Goal: Task Accomplishment & Management: Manage account settings

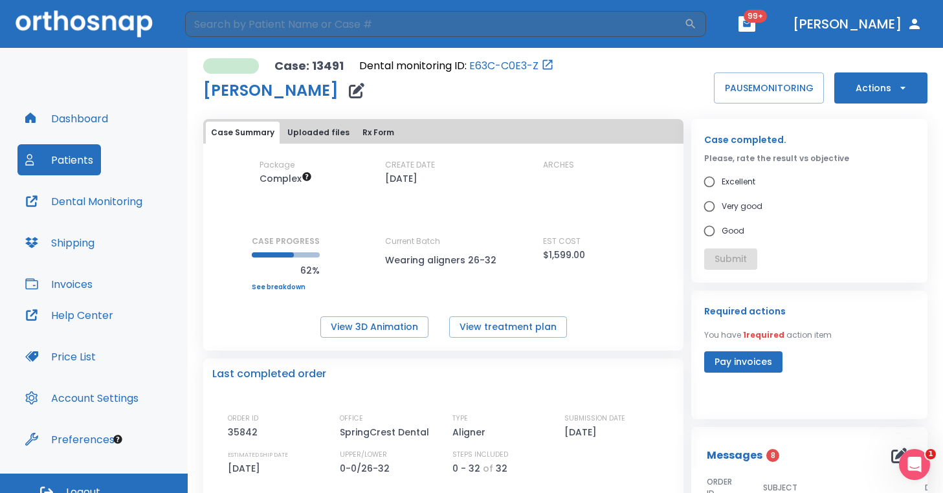
scroll to position [53, 0]
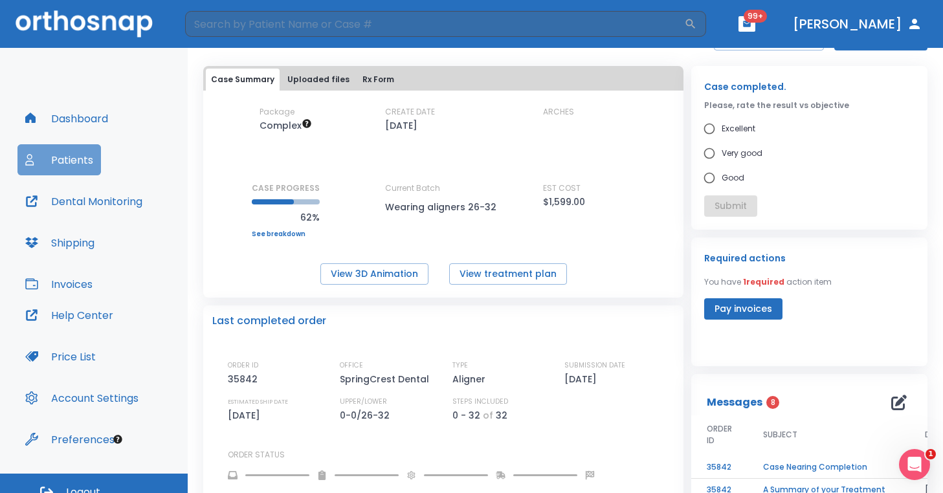
click at [63, 154] on button "Patients" at bounding box center [59, 159] width 84 height 31
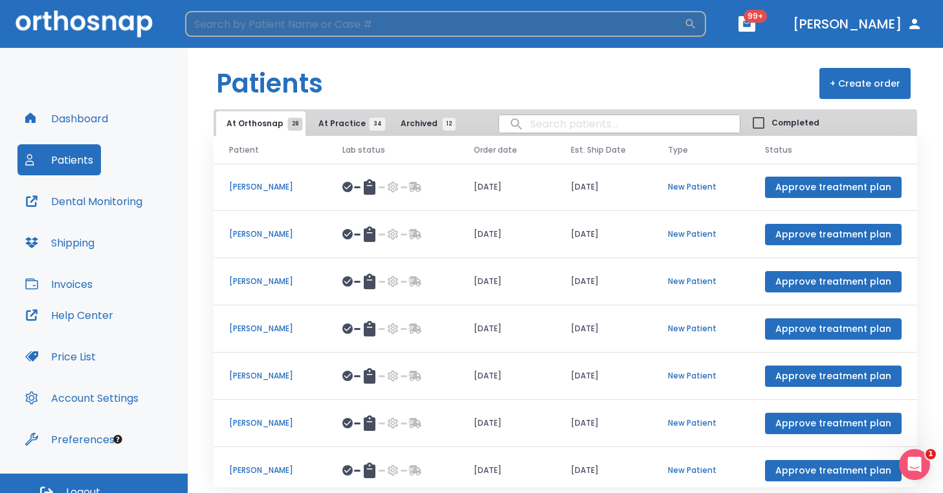
click at [357, 14] on input "search" at bounding box center [434, 24] width 499 height 26
type input "manely"
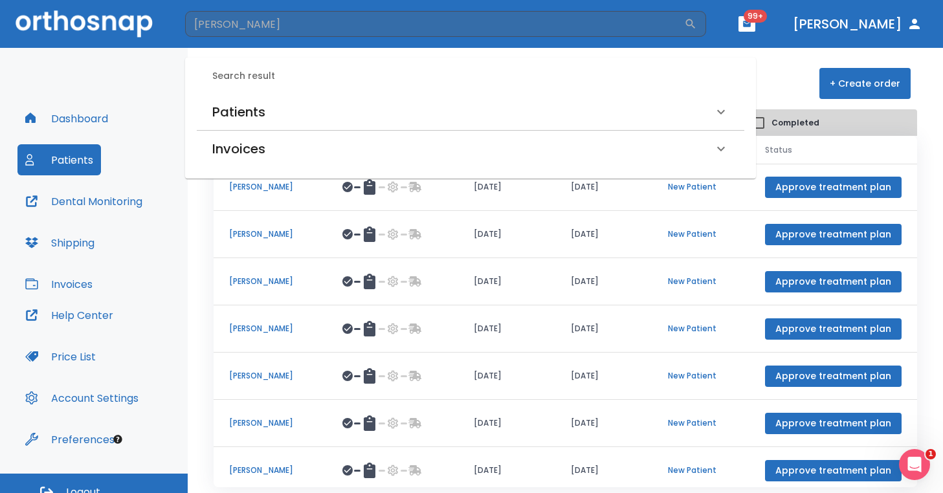
click at [274, 106] on div "Patients" at bounding box center [462, 112] width 501 height 21
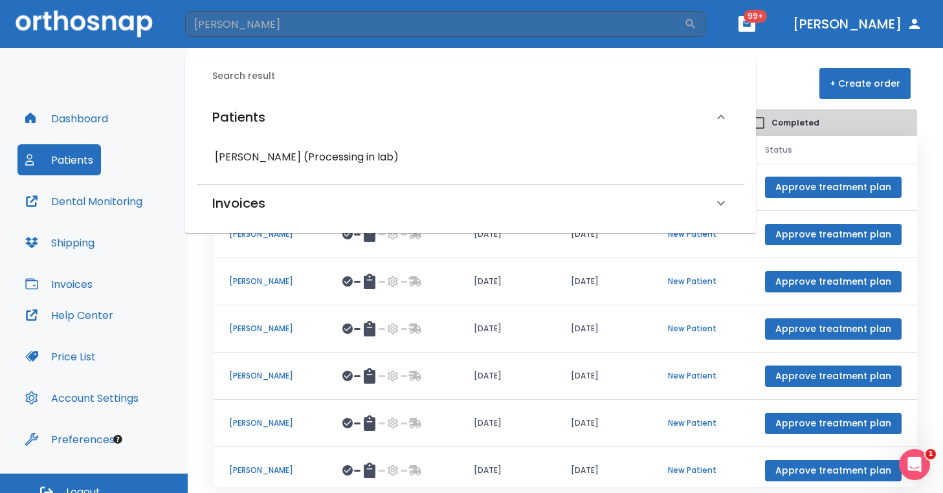
click at [244, 156] on h6 "Denise Manely (Processing in lab)" at bounding box center [470, 157] width 511 height 18
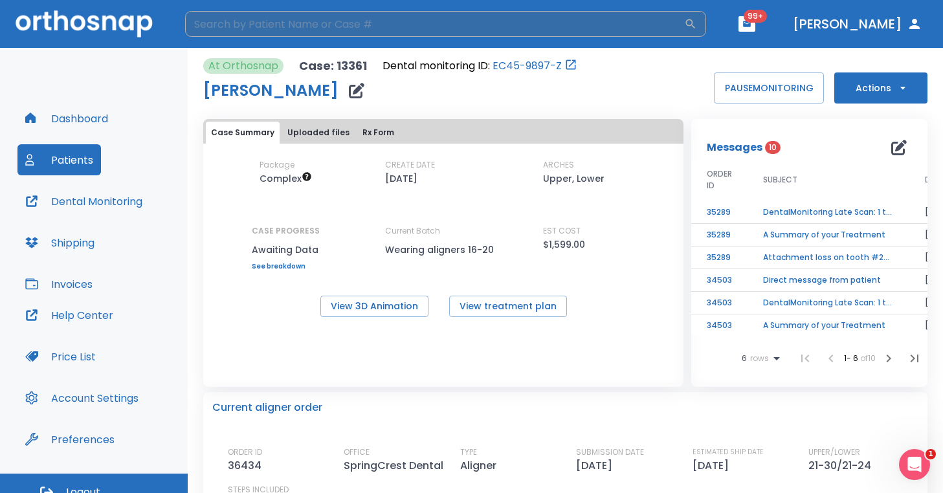
click at [317, 34] on input "search" at bounding box center [434, 24] width 499 height 26
type input "annette"
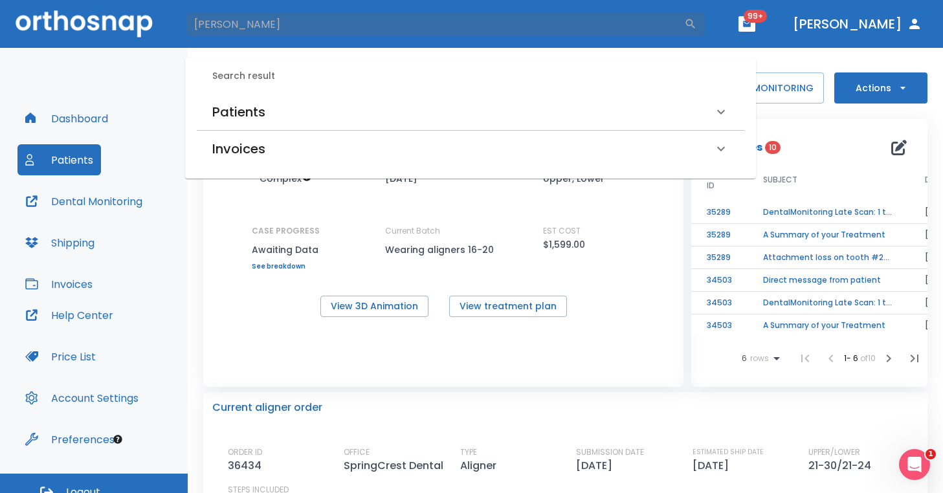
click at [267, 112] on div "Patients" at bounding box center [462, 112] width 501 height 21
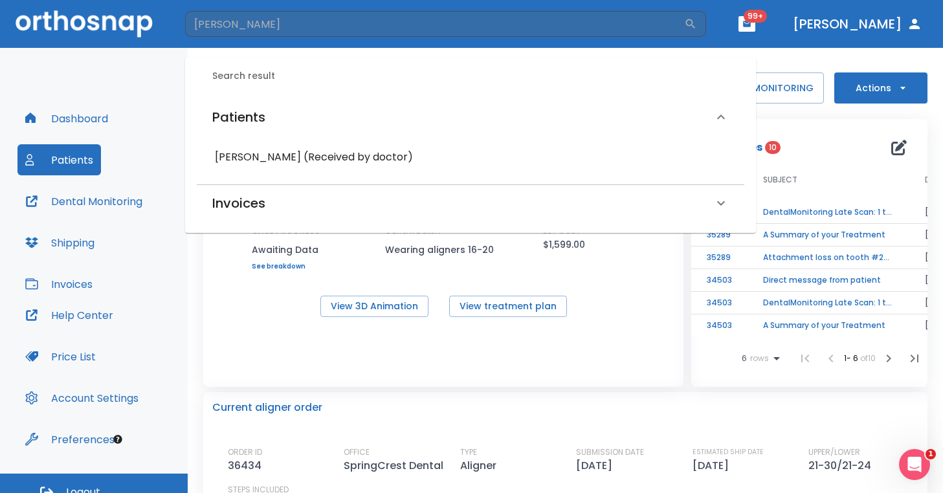
click at [272, 170] on div "Annette Abdullah (Received by doctor)" at bounding box center [471, 157] width 548 height 34
click at [272, 156] on h6 "Annette Abdullah (Received by doctor)" at bounding box center [470, 157] width 511 height 18
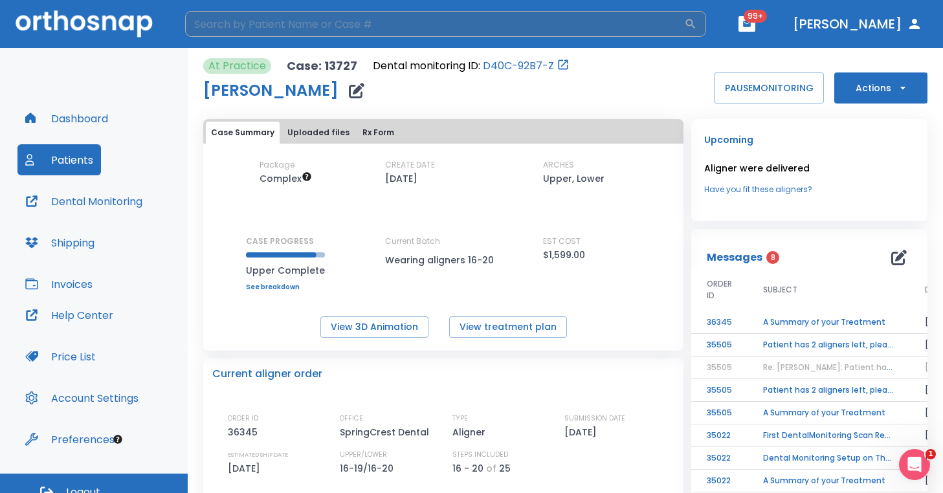
click at [313, 25] on input "search" at bounding box center [434, 24] width 499 height 26
type input "matthew"
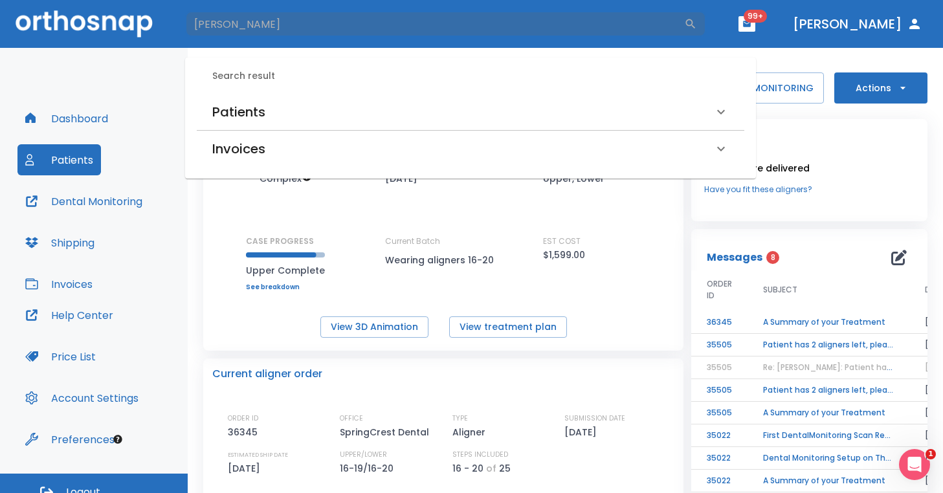
click at [256, 111] on h6 "Patients" at bounding box center [238, 112] width 53 height 21
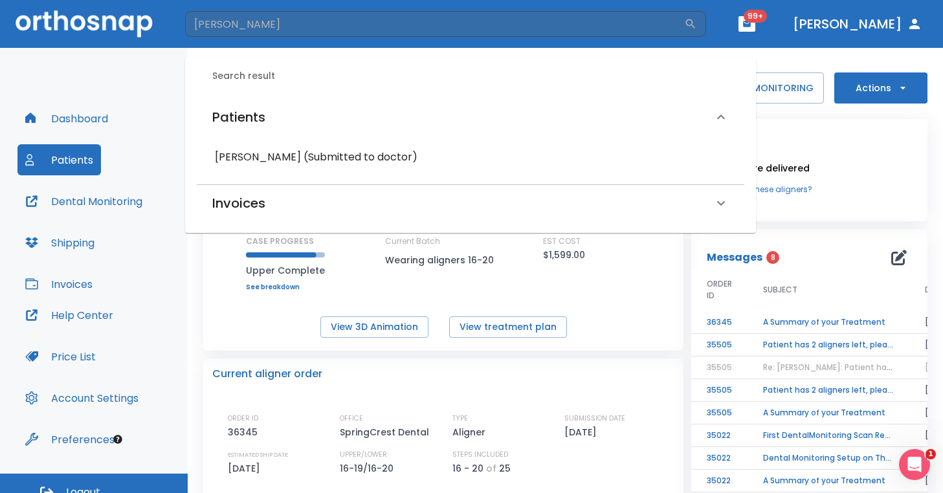
click at [266, 140] on div "Patients" at bounding box center [471, 117] width 548 height 47
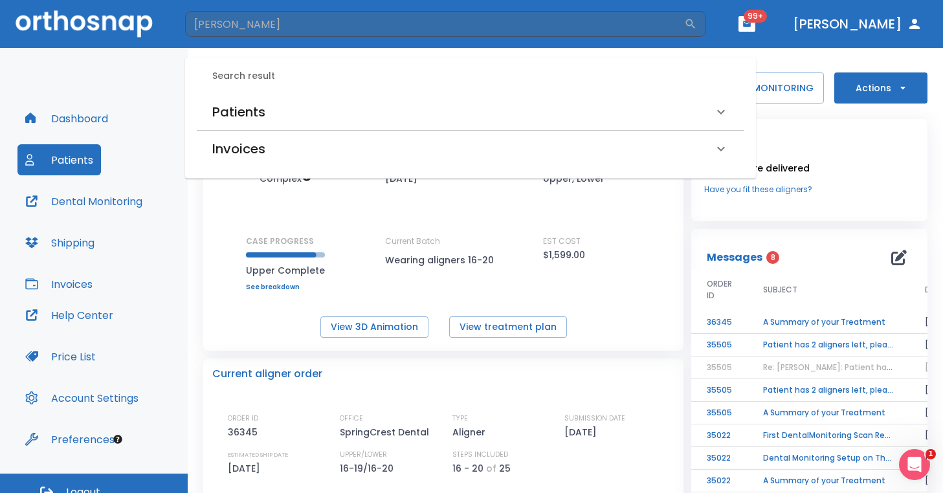
click at [256, 102] on h6 "Patients" at bounding box center [238, 112] width 53 height 21
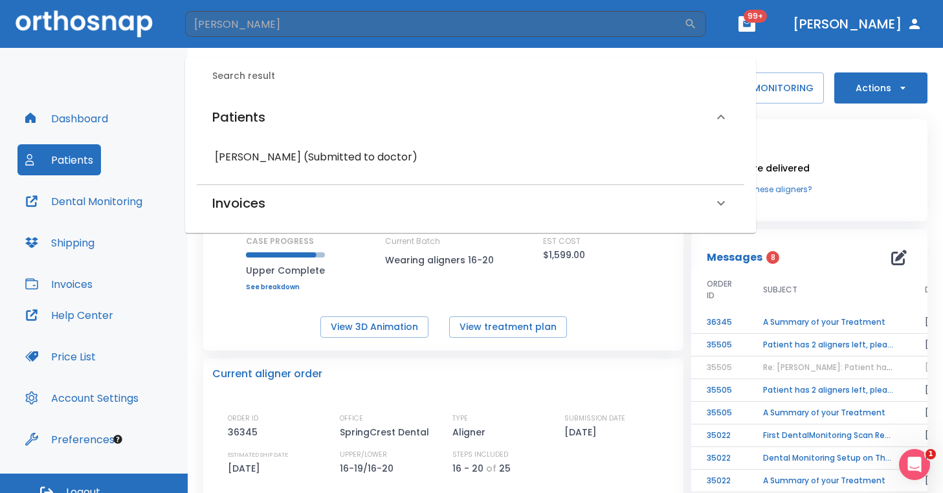
click at [256, 153] on h6 "Matthew Haught (Submitted to doctor)" at bounding box center [470, 157] width 511 height 18
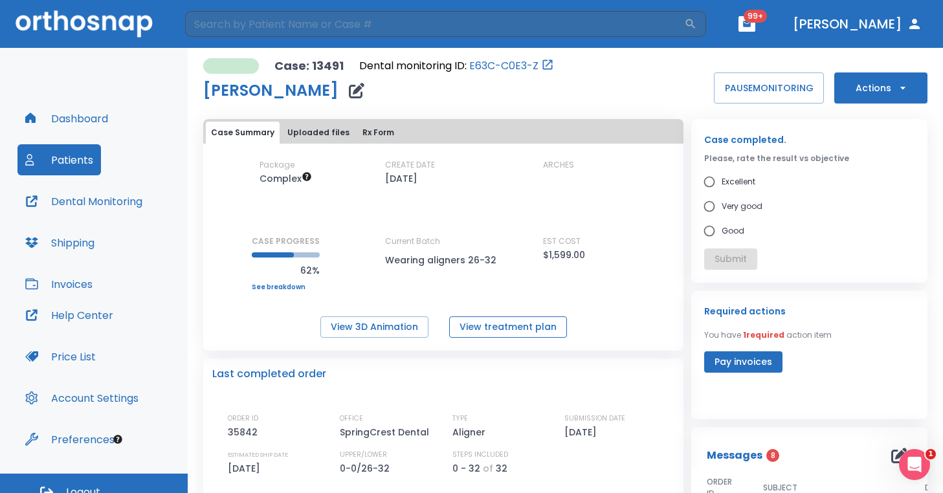
click at [508, 319] on button "View treatment plan" at bounding box center [508, 327] width 118 height 21
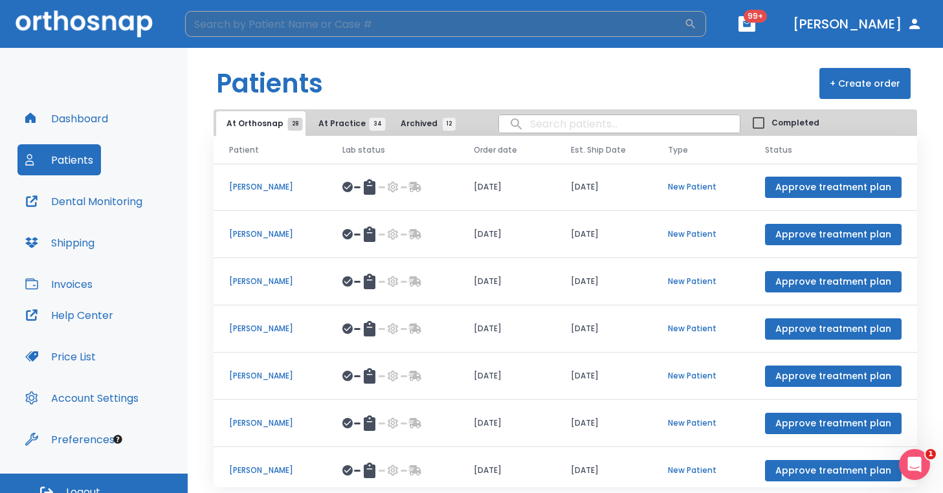
drag, startPoint x: 0, startPoint y: 0, endPoint x: 259, endPoint y: 30, distance: 260.7
click at [259, 30] on input "search" at bounding box center [434, 24] width 499 height 26
type input "[PERSON_NAME]"
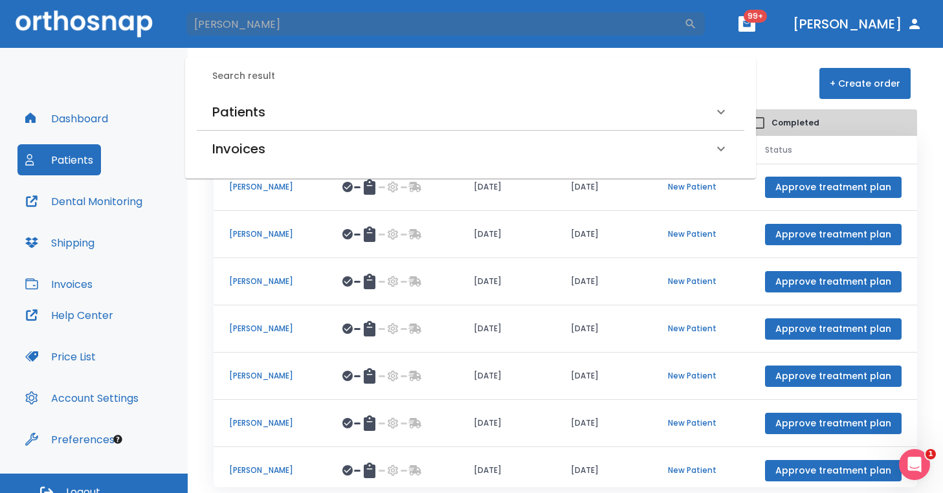
click at [258, 109] on h6 "Patients" at bounding box center [238, 112] width 53 height 21
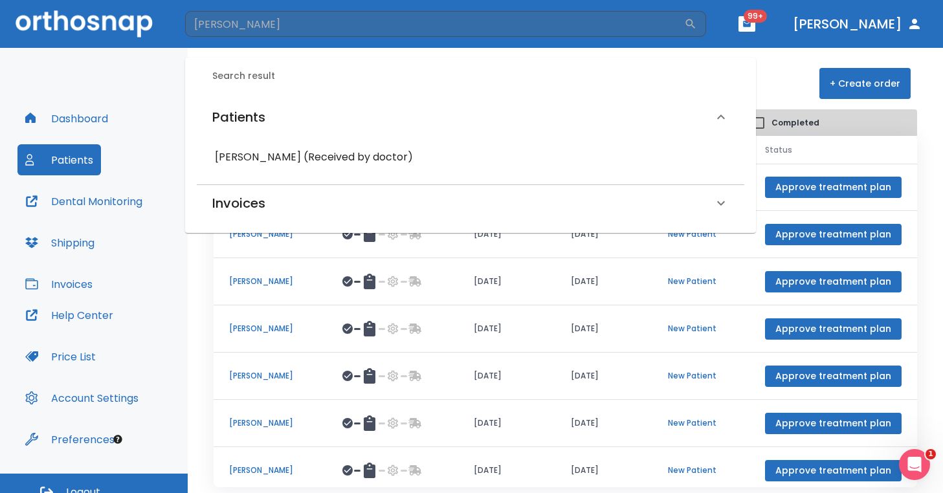
click at [267, 151] on h6 "[PERSON_NAME] (Received by doctor)" at bounding box center [470, 157] width 511 height 18
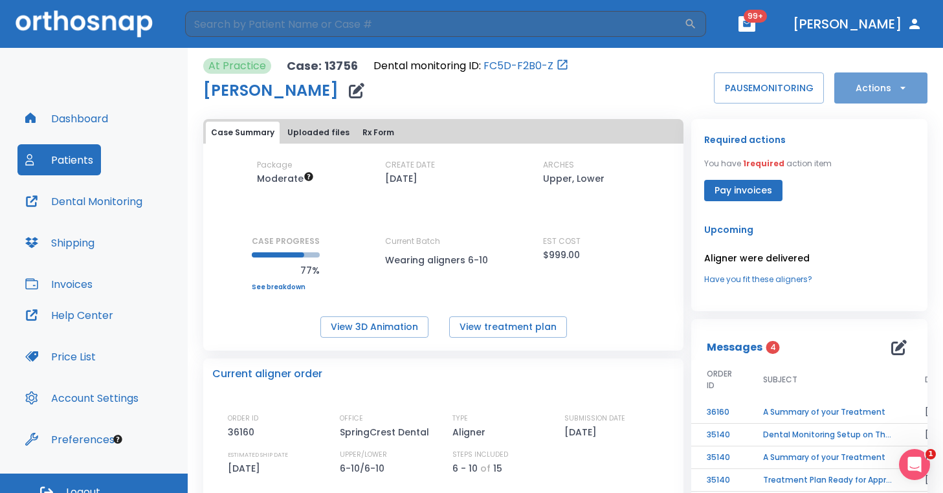
click at [899, 83] on icon "button" at bounding box center [903, 88] width 13 height 13
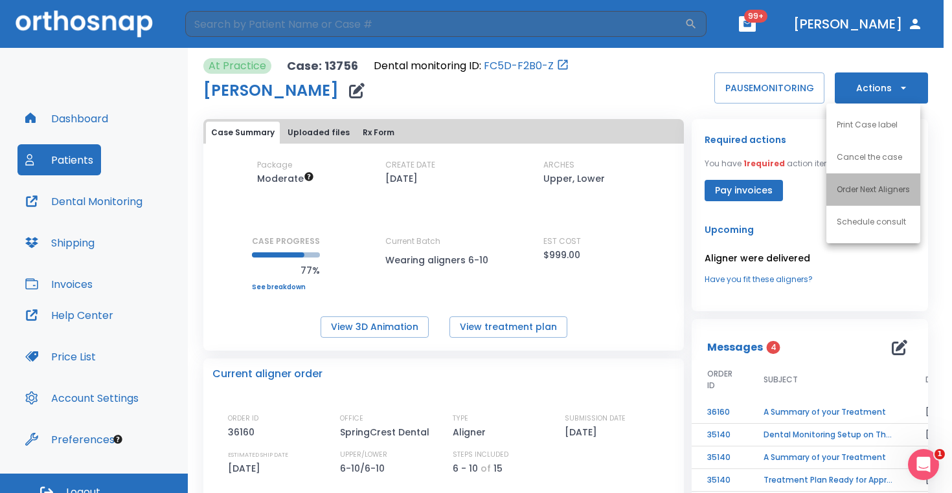
click at [875, 191] on p "Order Next Aligners" at bounding box center [872, 190] width 73 height 12
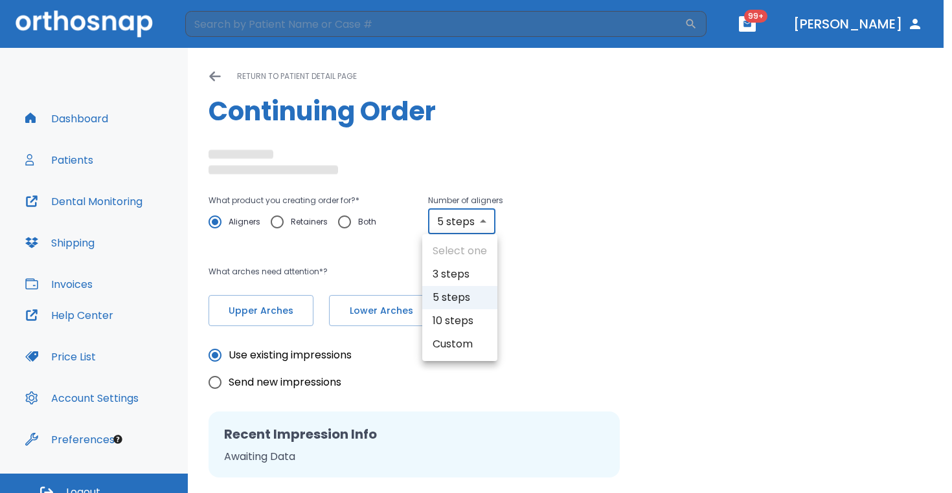
click at [465, 225] on body "​ 99+ [PERSON_NAME] Dashboard Patients Dental Monitoring Shipping Invoices Help…" at bounding box center [476, 246] width 952 height 493
click at [467, 330] on li "10 steps" at bounding box center [459, 320] width 75 height 23
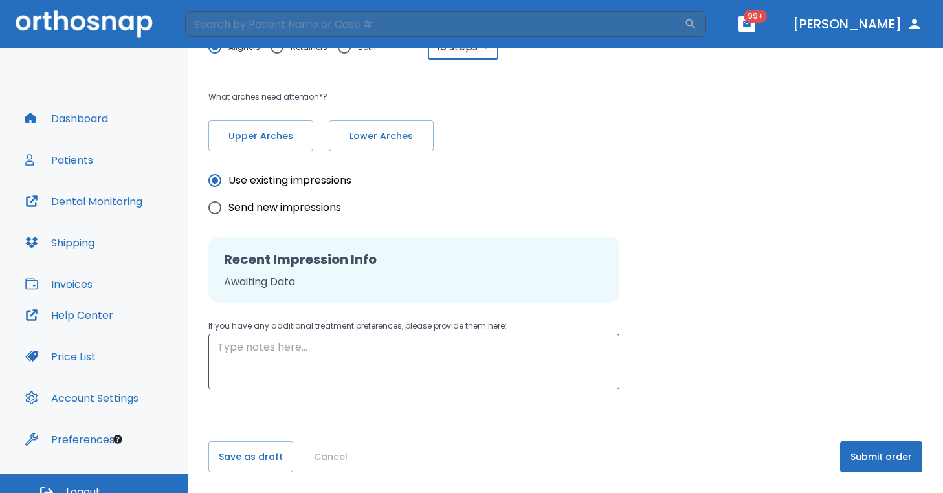
type input "5"
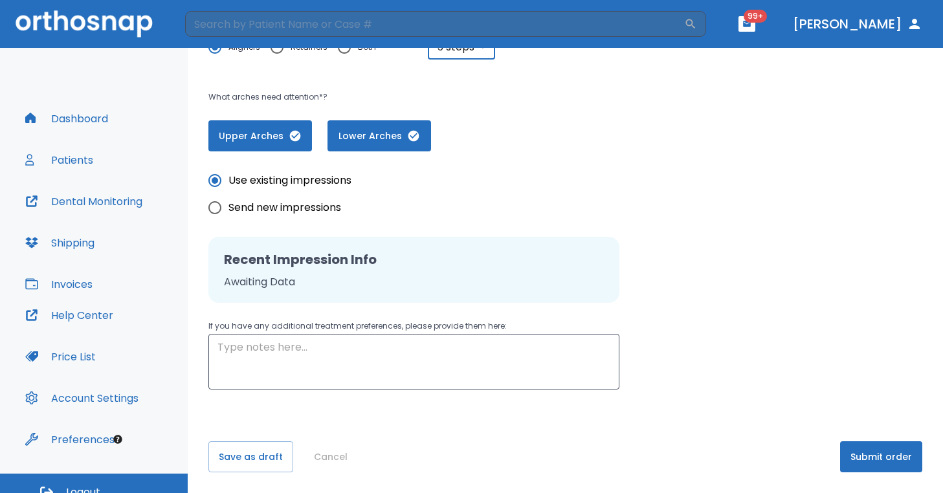
scroll to position [16, 0]
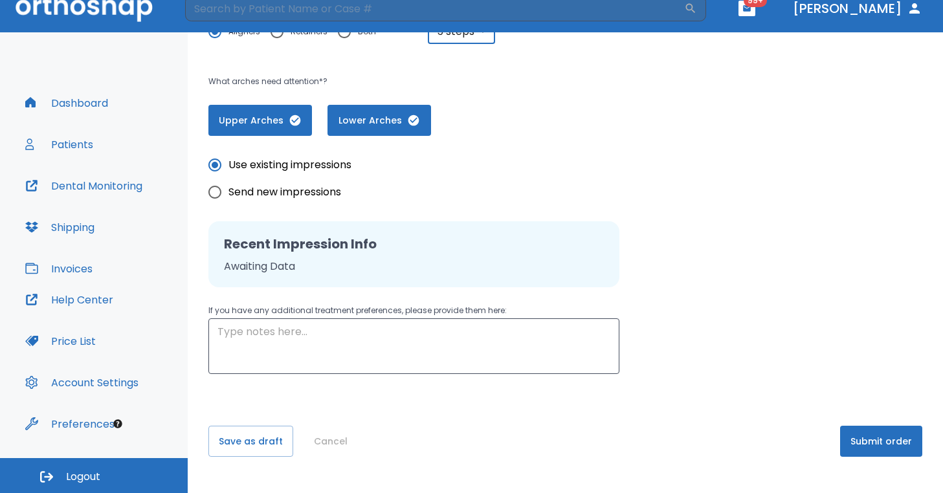
click at [860, 442] on button "Submit order" at bounding box center [881, 441] width 82 height 31
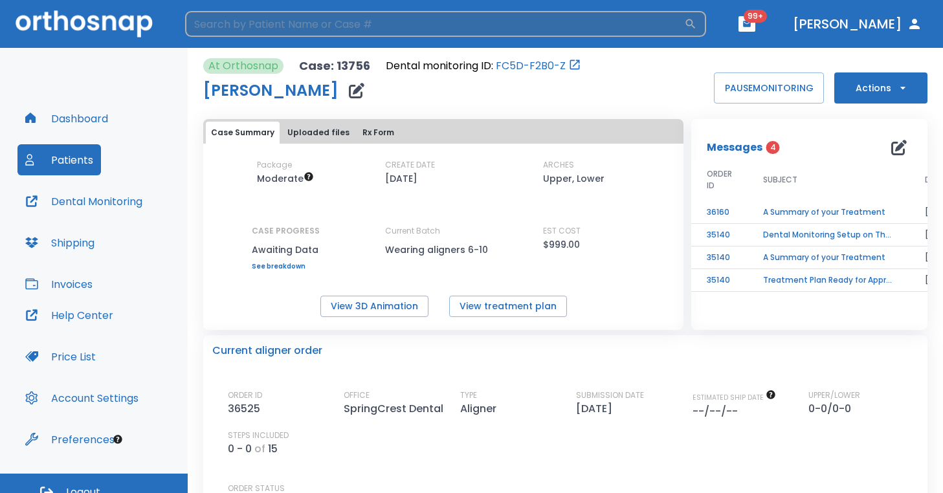
click at [271, 25] on input "search" at bounding box center [434, 24] width 499 height 26
type input "david"
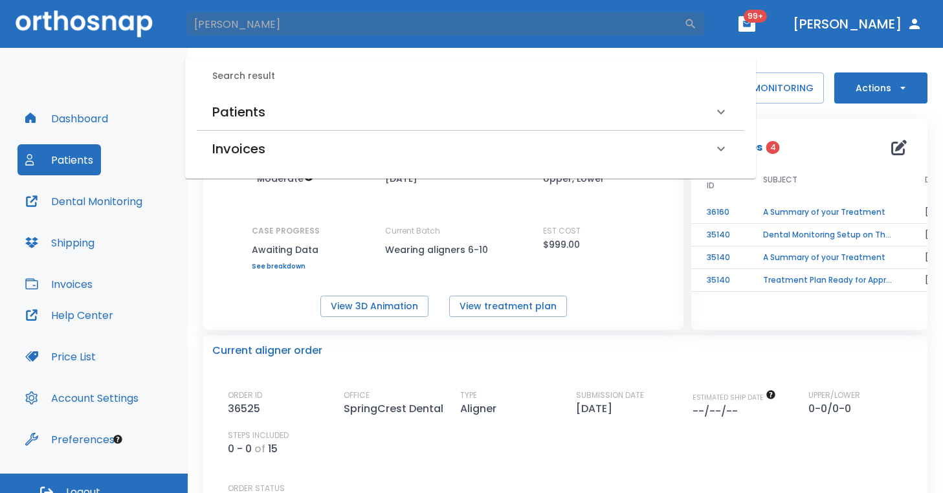
click at [251, 115] on h6 "Patients" at bounding box center [238, 112] width 53 height 21
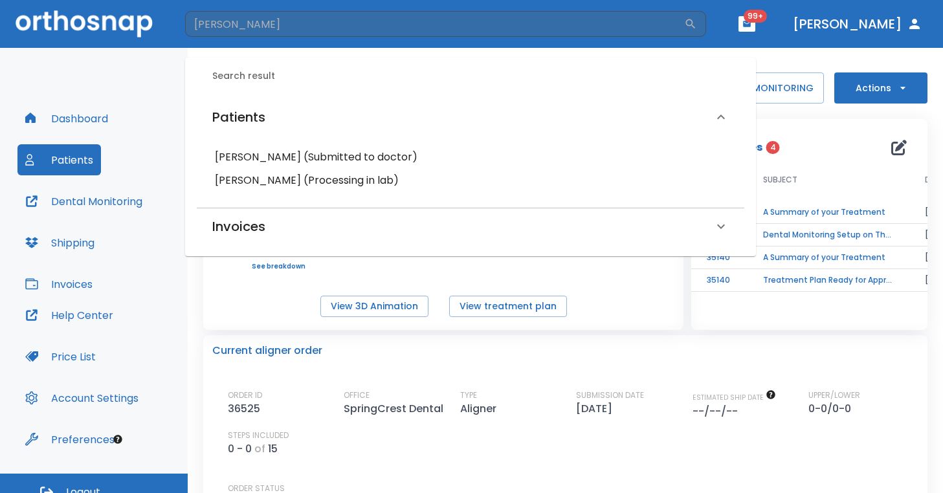
click at [270, 176] on h6 "David Hamilton (Processing in lab)" at bounding box center [470, 181] width 511 height 18
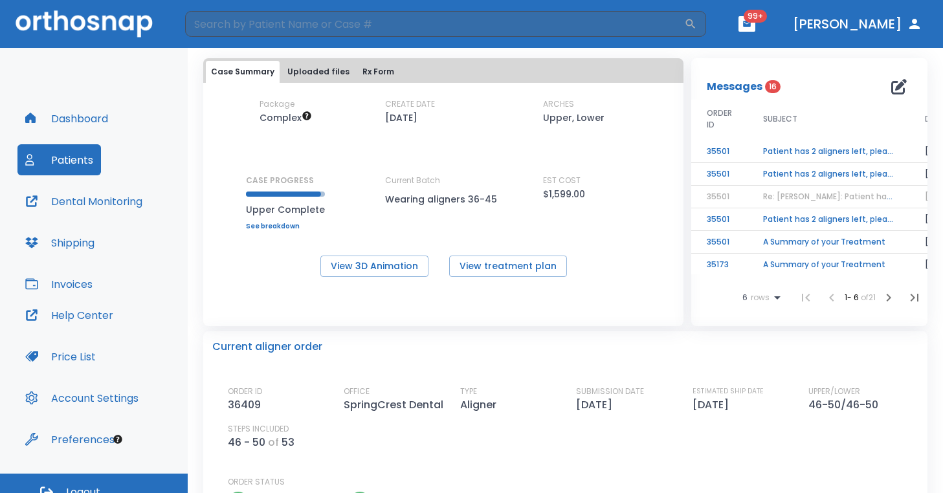
scroll to position [59, 0]
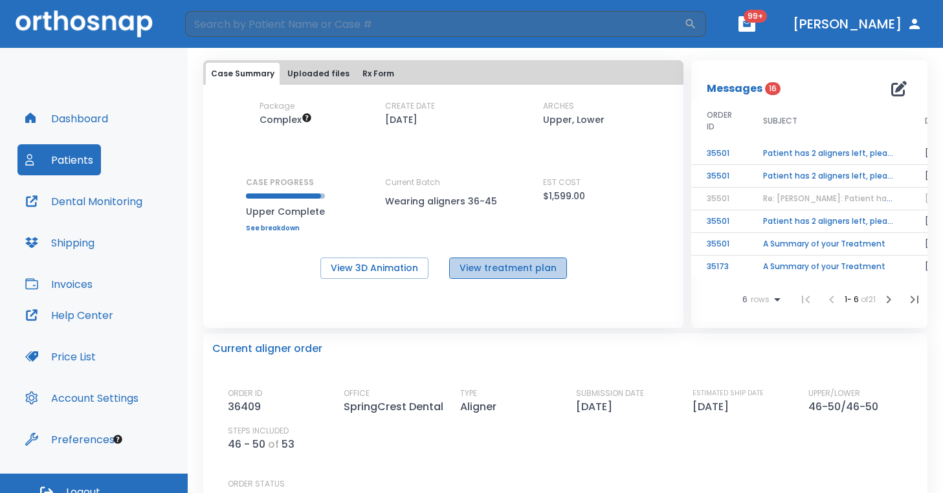
click at [543, 271] on button "View treatment plan" at bounding box center [508, 268] width 118 height 21
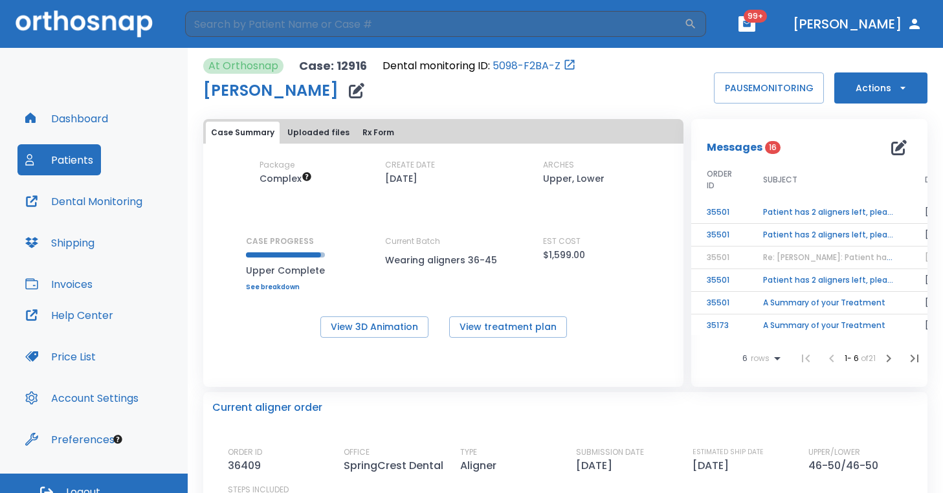
scroll to position [1, 0]
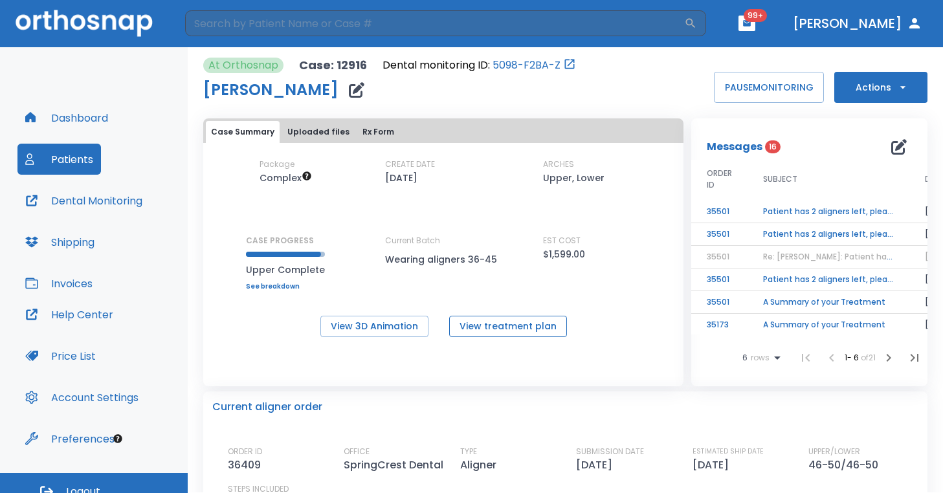
click at [491, 332] on button "View treatment plan" at bounding box center [508, 326] width 118 height 21
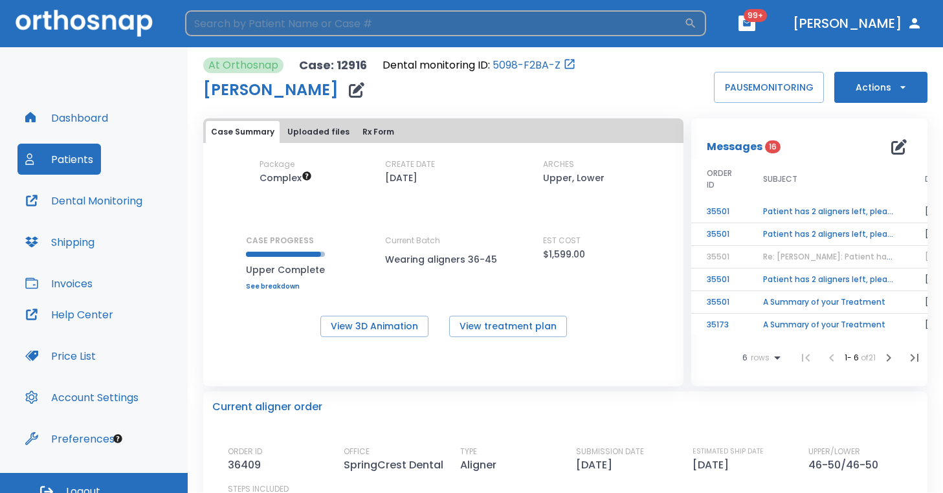
click at [284, 27] on input "search" at bounding box center [434, 23] width 499 height 26
type input "rolanda"
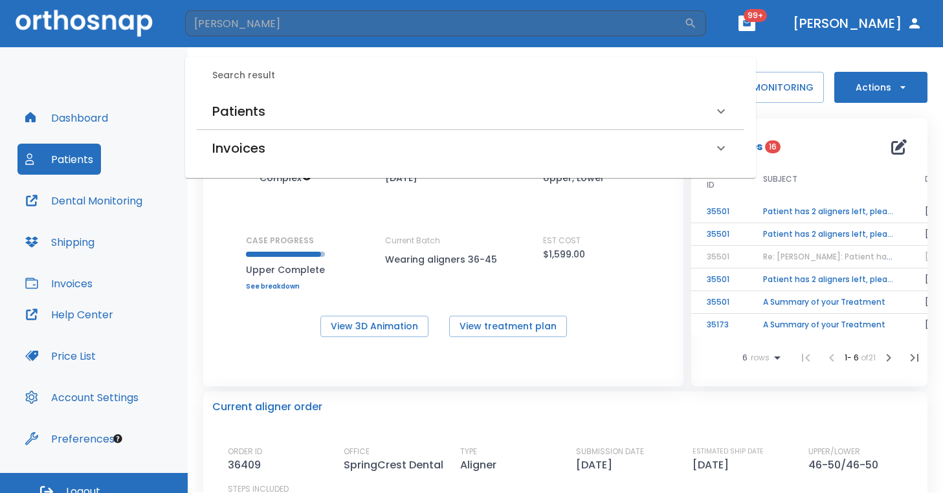
click at [246, 107] on h6 "Patients" at bounding box center [238, 111] width 53 height 21
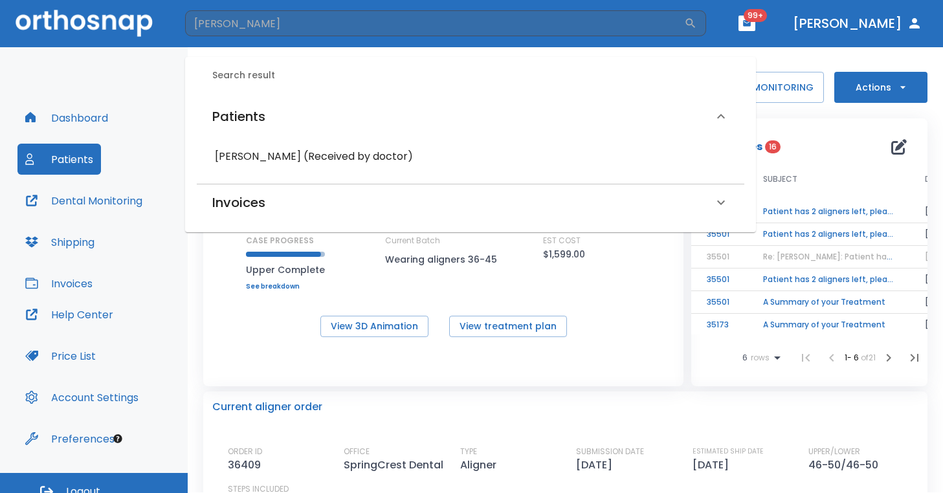
click at [258, 149] on h6 "Rolanda Randle (Received by doctor)" at bounding box center [470, 157] width 511 height 18
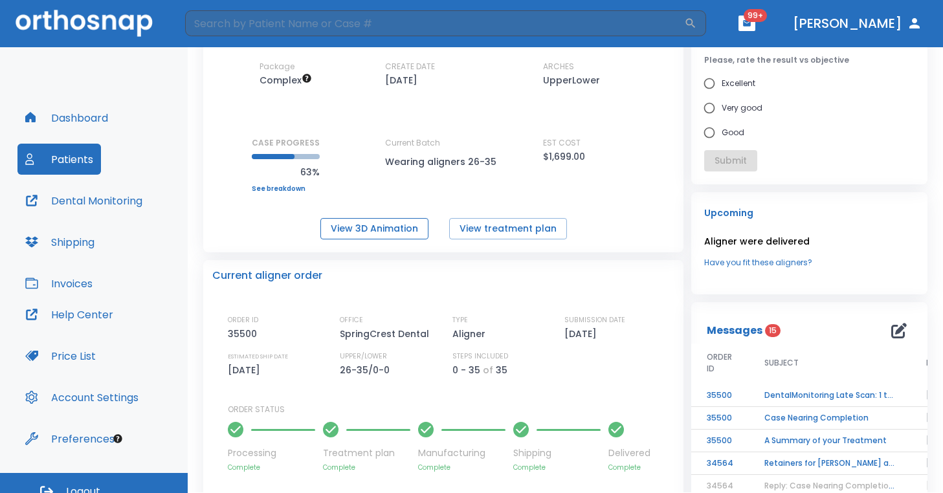
scroll to position [100, 0]
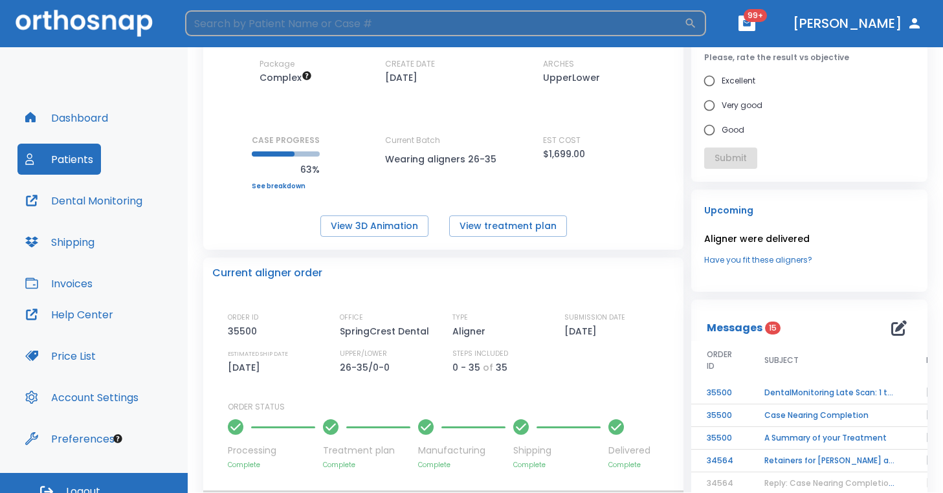
click at [220, 30] on input "search" at bounding box center [434, 23] width 499 height 26
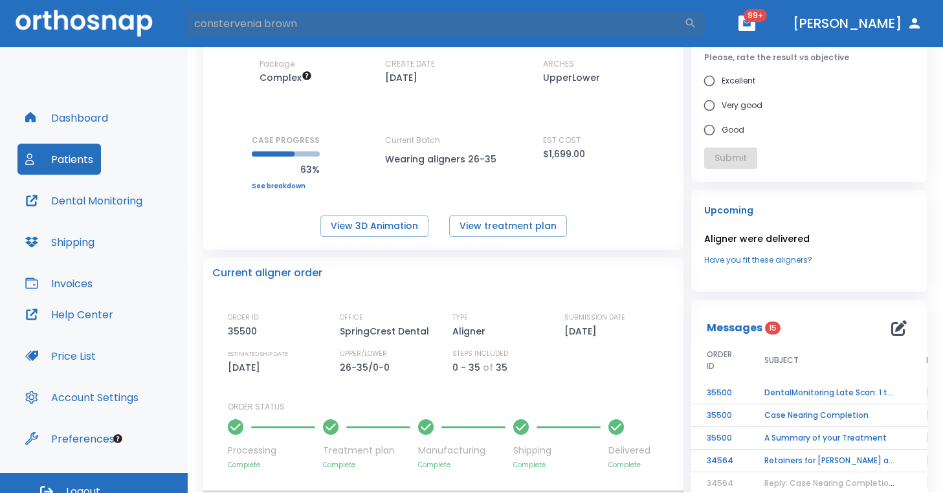
type input "constervenia brown"
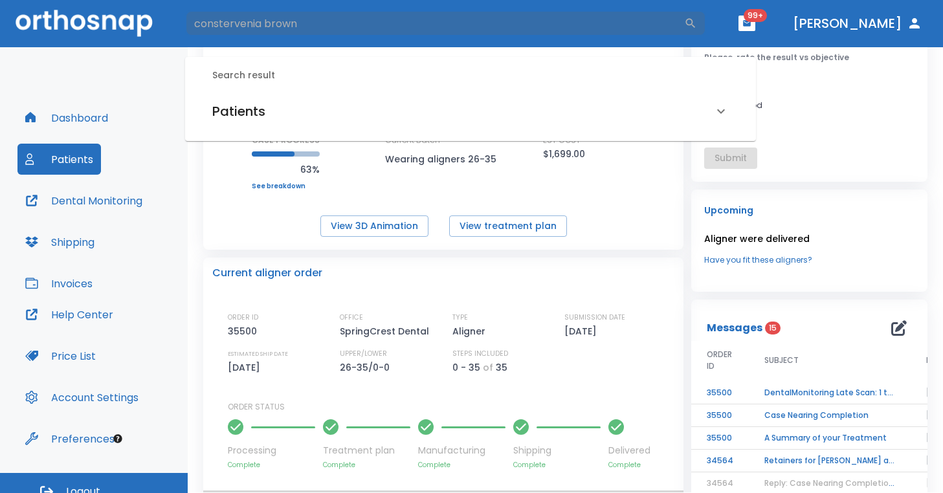
click at [236, 120] on h6 "Patients" at bounding box center [238, 111] width 53 height 21
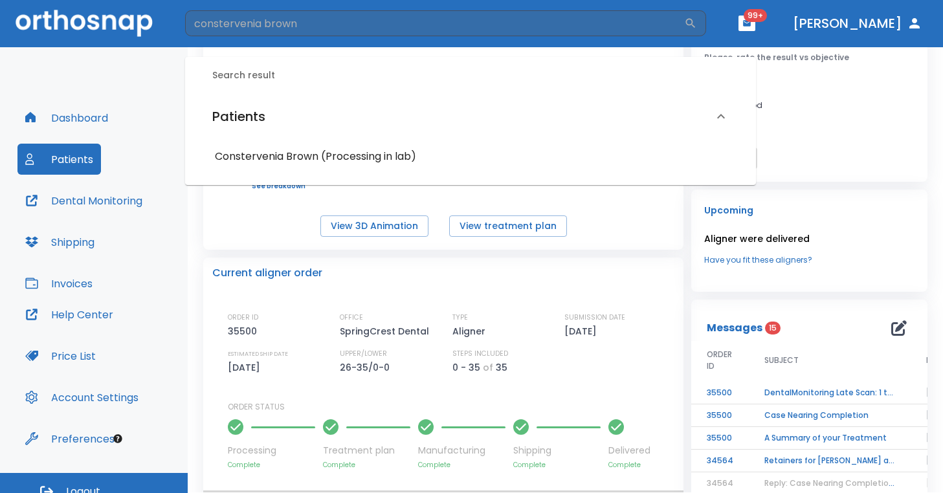
click at [251, 158] on h6 "Constervenia Brown (Processing in lab)" at bounding box center [470, 157] width 511 height 18
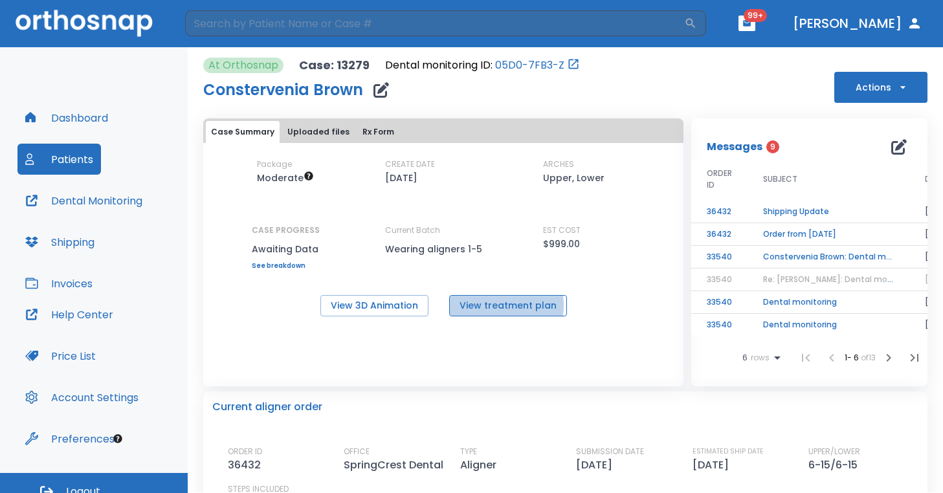
click at [482, 306] on button "View treatment plan" at bounding box center [508, 305] width 118 height 21
click at [790, 207] on td "Shipping Update" at bounding box center [829, 212] width 162 height 23
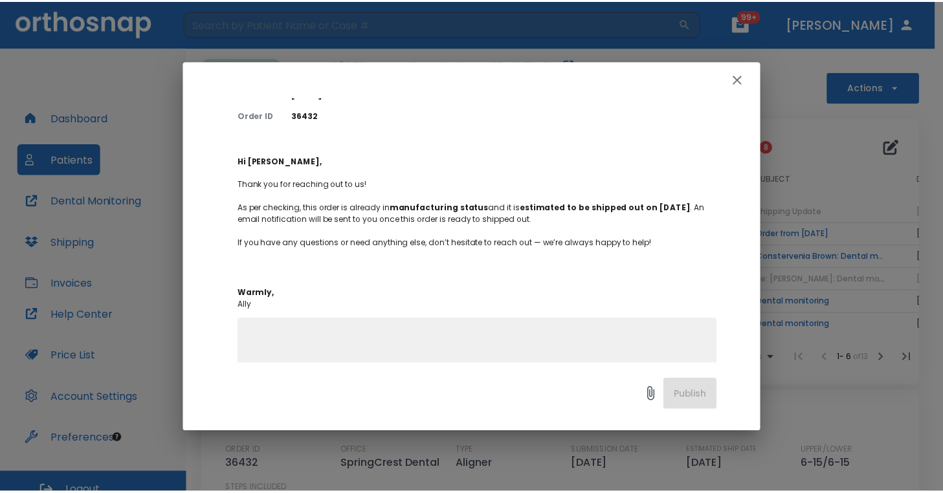
scroll to position [153, 0]
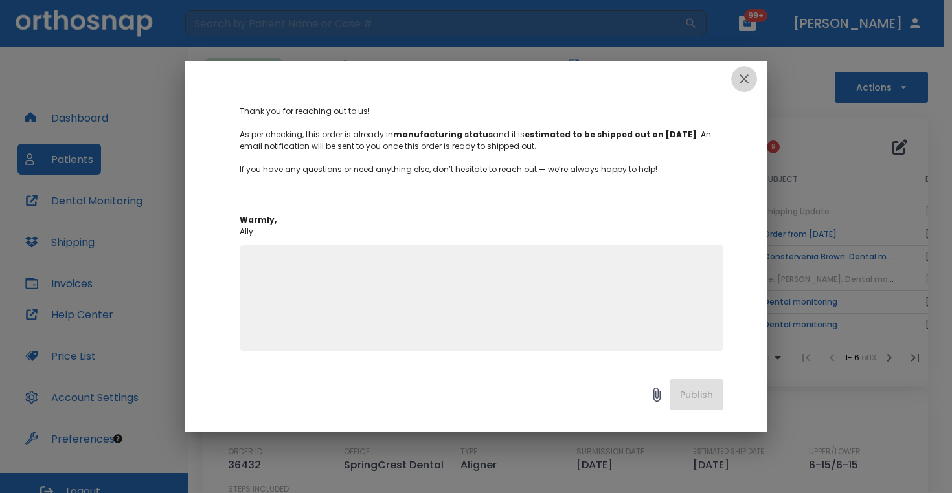
click at [744, 73] on icon "button" at bounding box center [744, 79] width 16 height 16
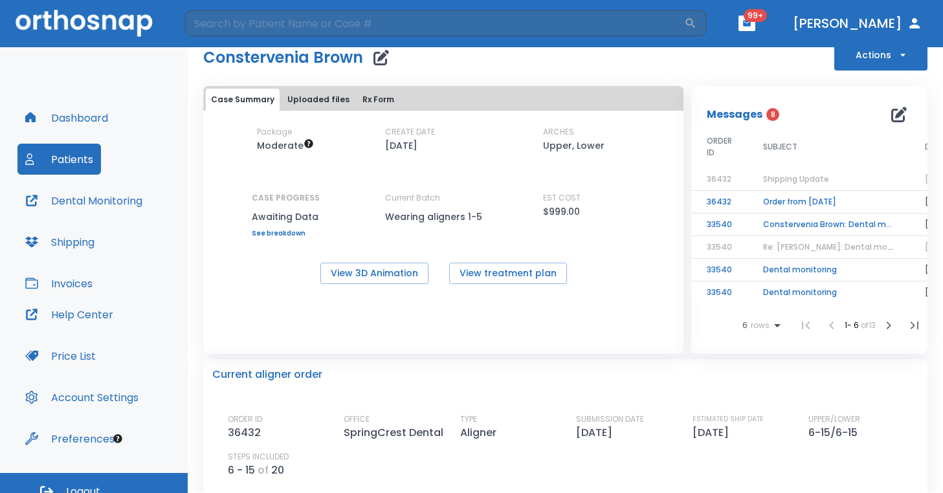
scroll to position [0, 0]
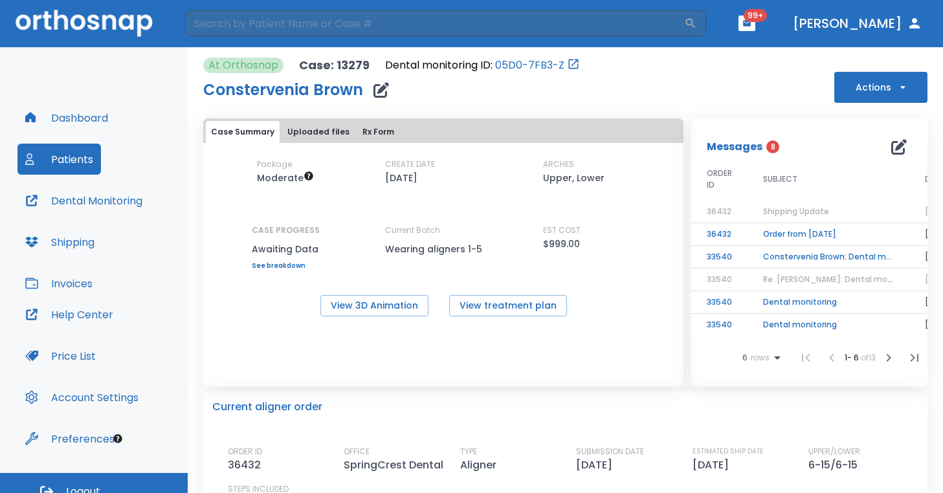
click at [902, 94] on button "Actions" at bounding box center [880, 87] width 93 height 31
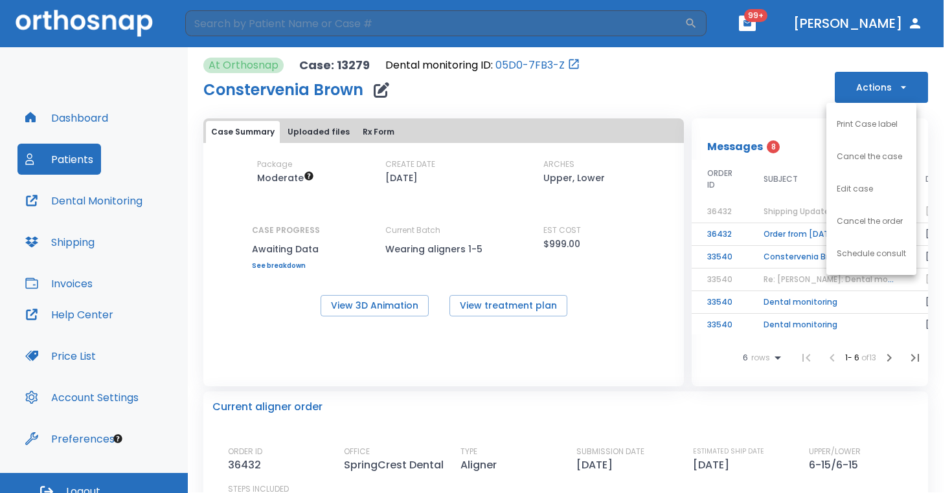
click at [735, 84] on div at bounding box center [476, 246] width 952 height 493
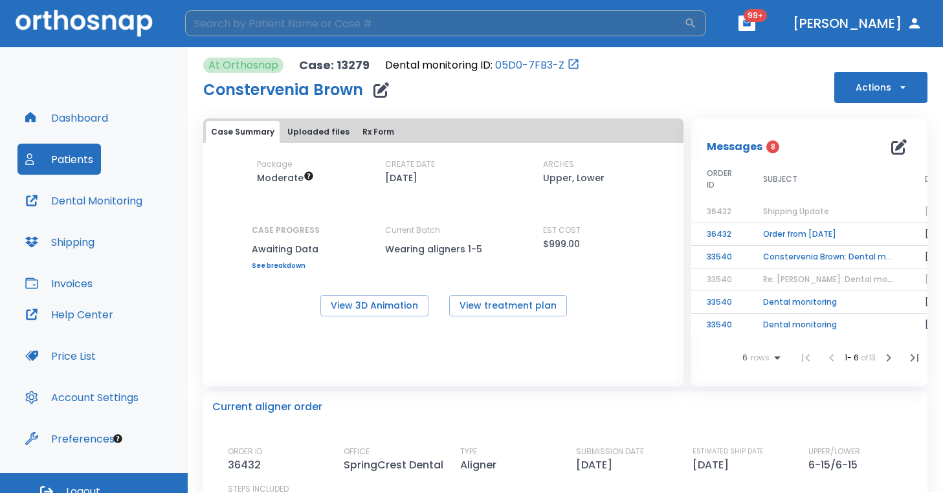
click at [303, 23] on input "search" at bounding box center [434, 23] width 499 height 26
type input "henson"
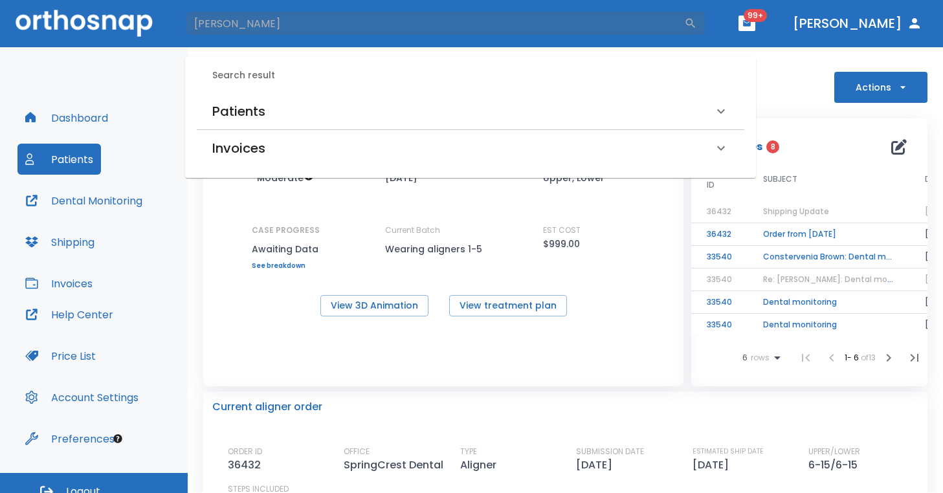
click at [232, 116] on h6 "Patients" at bounding box center [238, 111] width 53 height 21
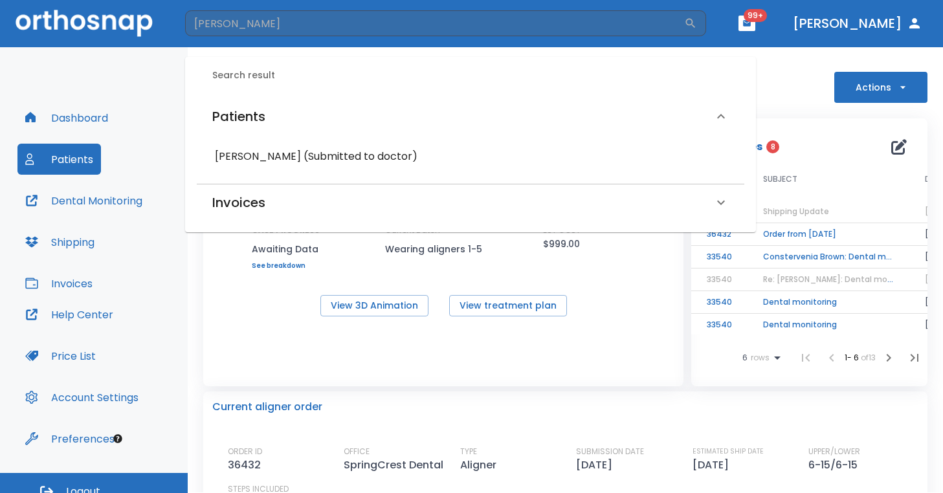
click at [271, 150] on h6 "Frenchell Henson (Submitted to doctor)" at bounding box center [470, 157] width 511 height 18
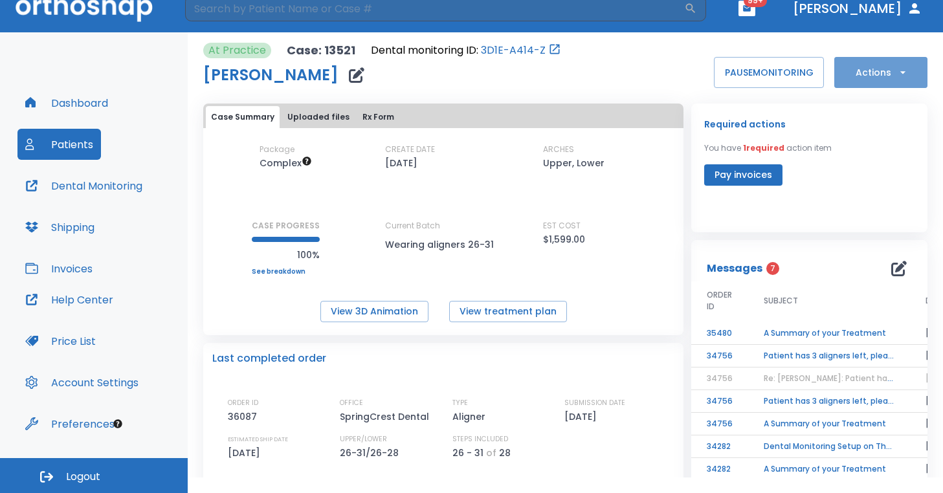
click at [905, 77] on button "Actions" at bounding box center [880, 72] width 93 height 31
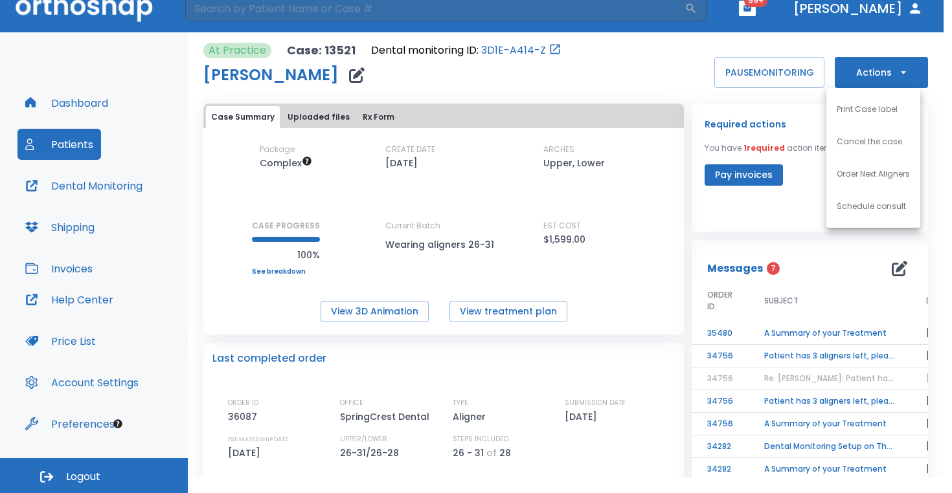
click at [899, 169] on p "Order Next Aligners" at bounding box center [872, 174] width 73 height 12
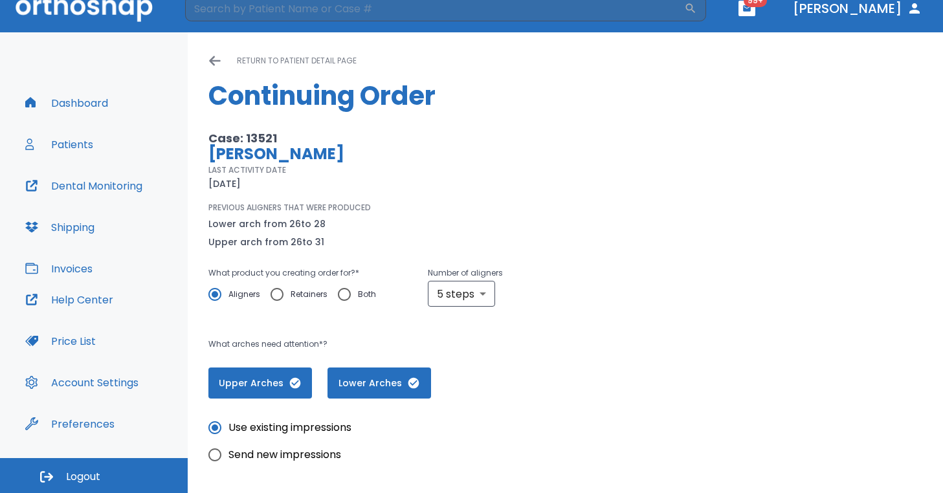
click at [474, 205] on div "PREVIOUS ALIGNERS THAT WERE PRODUCED Lower arch from 26 to 28 Upper arch from 2…" at bounding box center [416, 226] width 416 height 48
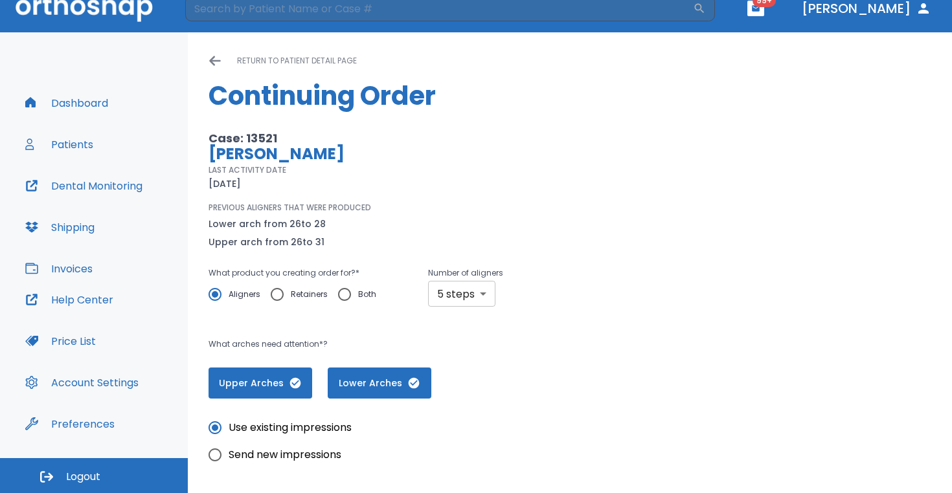
click at [480, 288] on body "​ 99+ Dr. Hayer Dashboard Patients Dental Monitoring Shipping Invoices Help Cen…" at bounding box center [476, 230] width 952 height 493
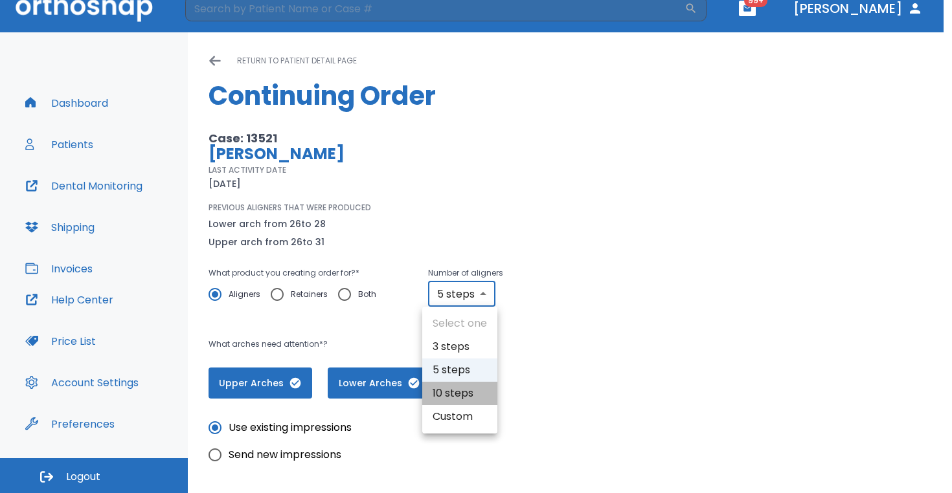
click at [478, 395] on li "10 steps" at bounding box center [459, 393] width 75 height 23
type input "10"
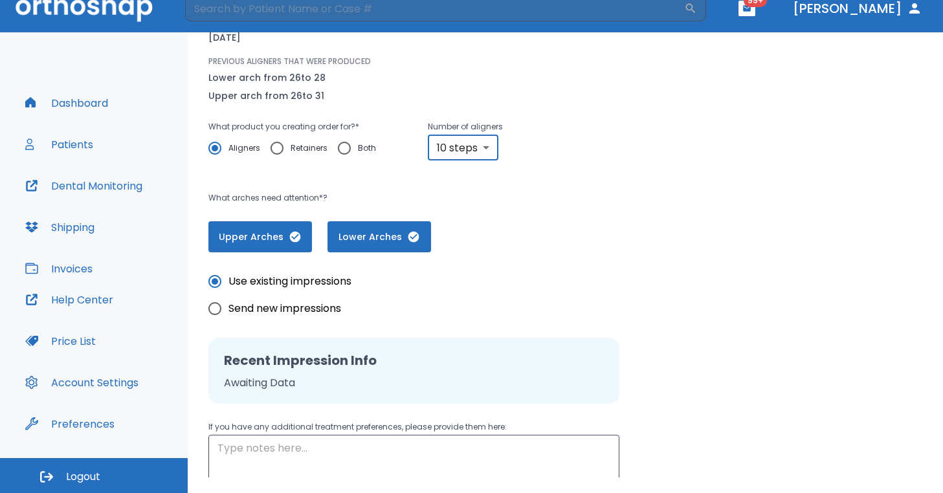
scroll to position [263, 0]
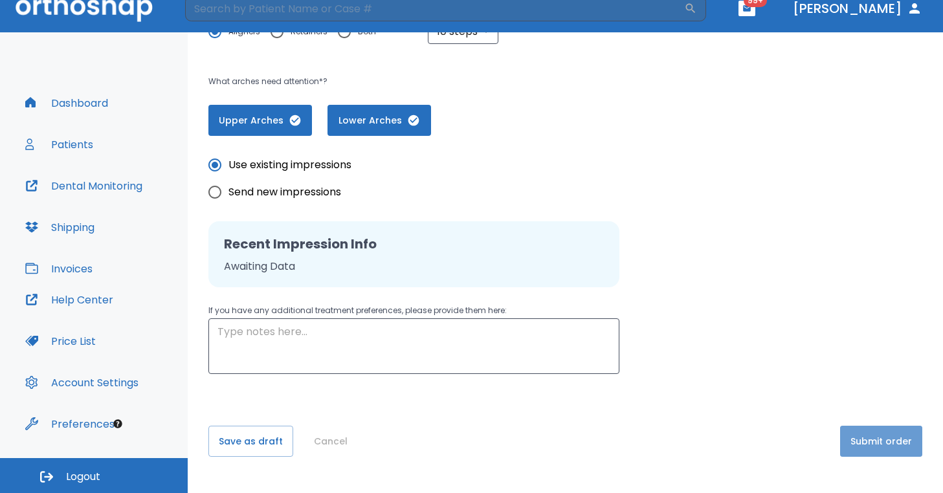
click at [880, 441] on button "Submit order" at bounding box center [881, 441] width 82 height 31
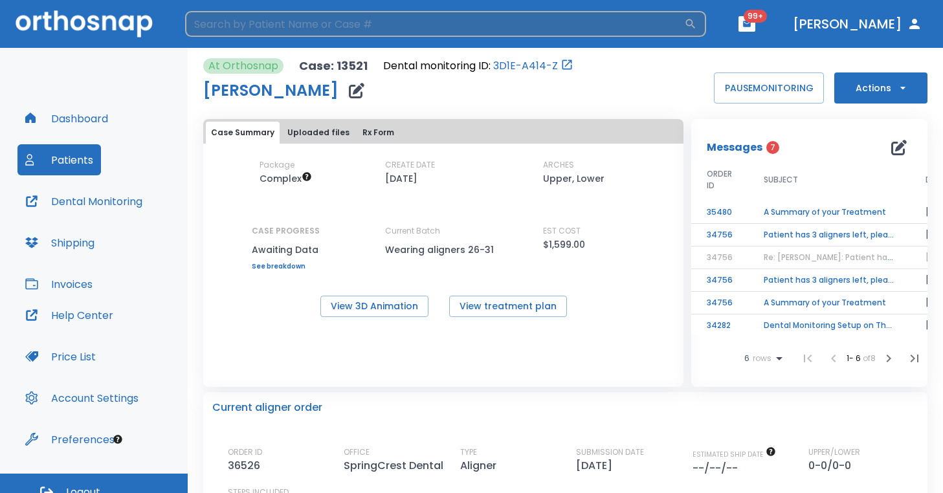
click at [288, 29] on input "search" at bounding box center [434, 24] width 499 height 26
type input "ndu"
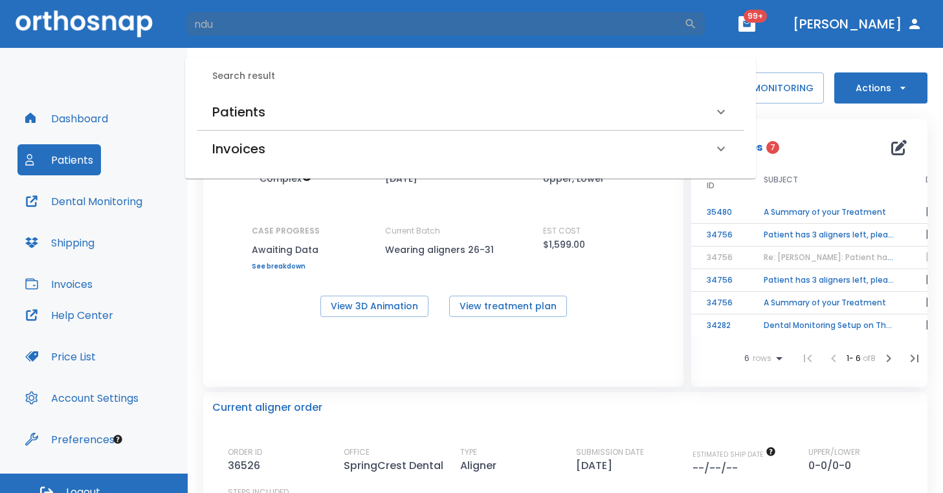
click at [251, 111] on h6 "Patients" at bounding box center [238, 112] width 53 height 21
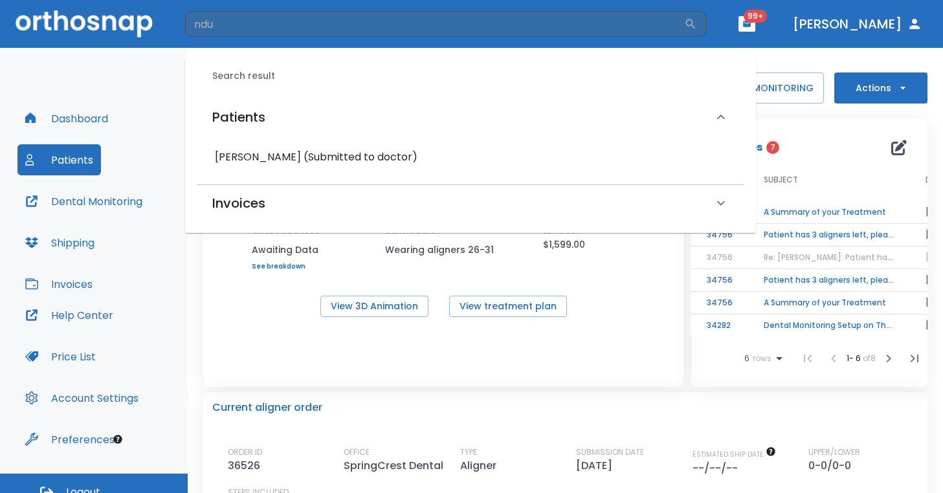
click at [274, 156] on h6 "Ndukwe Chukwu (Submitted to doctor)" at bounding box center [470, 157] width 511 height 18
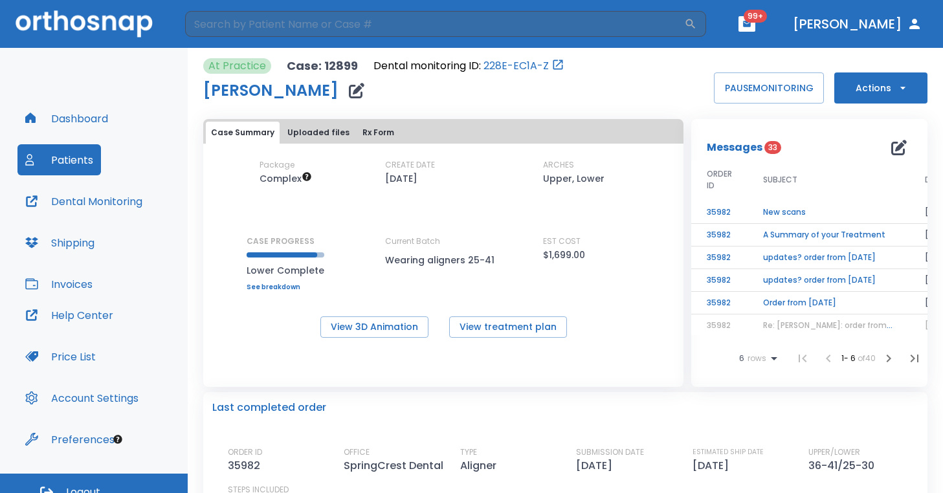
click at [895, 103] on button "Actions" at bounding box center [880, 88] width 93 height 31
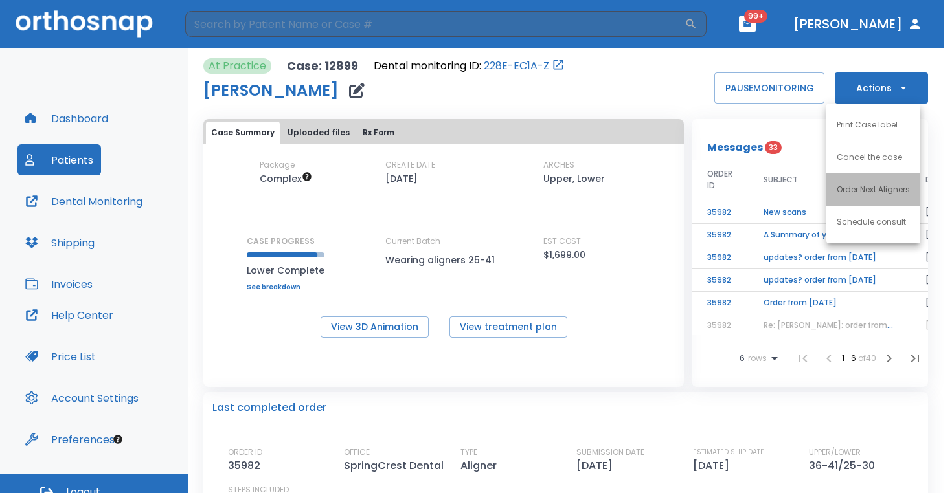
click at [895, 189] on p "Order Next Aligners" at bounding box center [872, 190] width 73 height 12
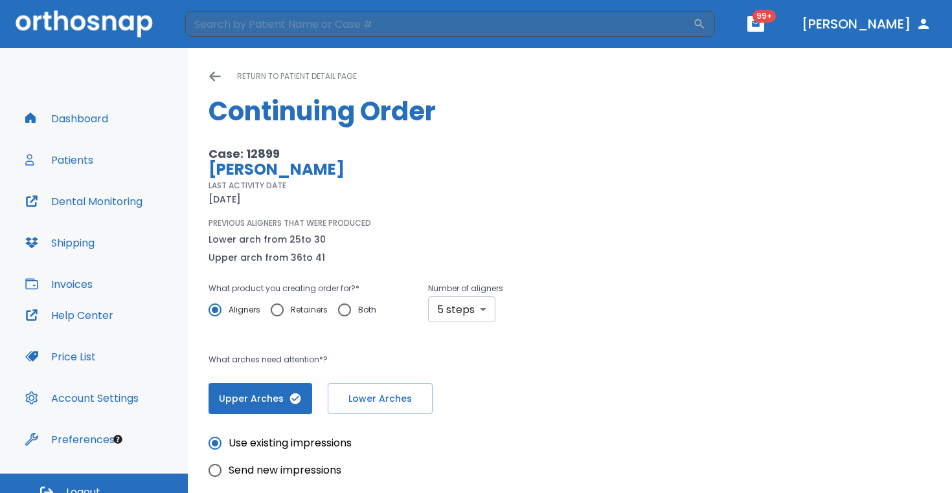
click at [480, 313] on body "​ 99+ Dr. Hayer Dashboard Patients Dental Monitoring Shipping Invoices Help Cen…" at bounding box center [476, 246] width 952 height 493
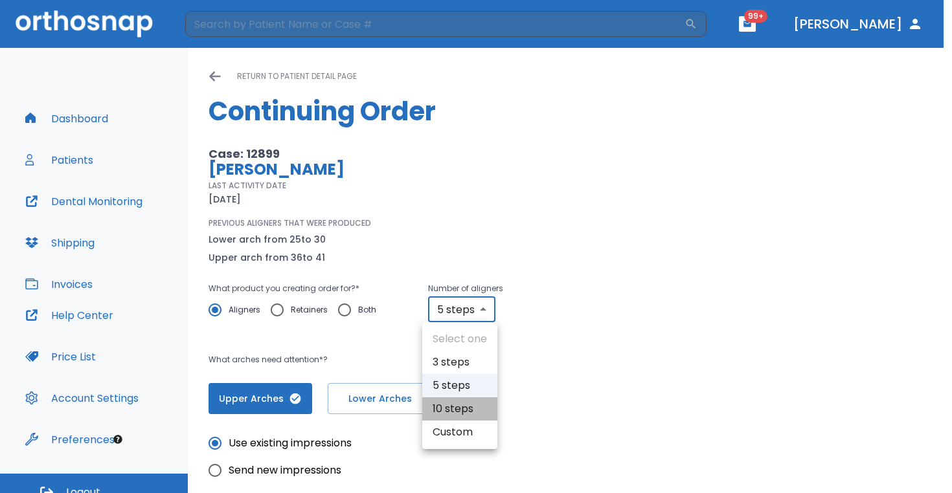
click at [473, 410] on li "10 steps" at bounding box center [459, 408] width 75 height 23
type input "10"
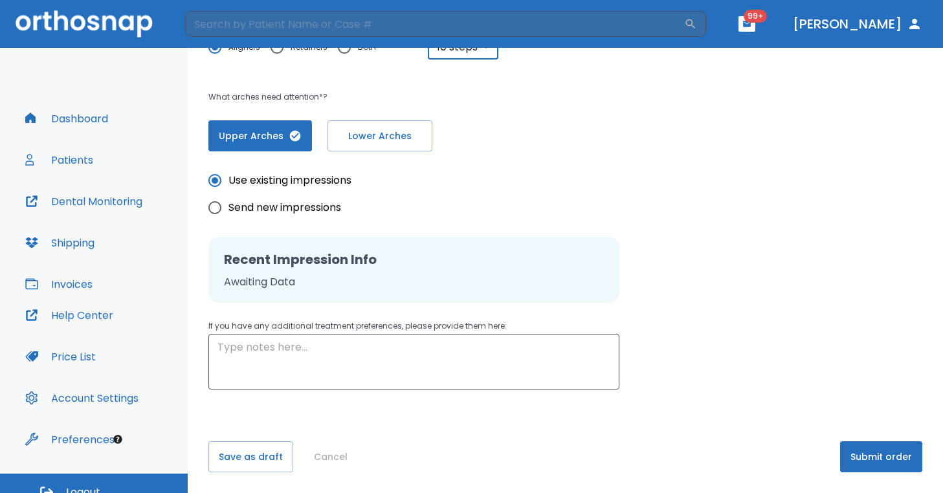
scroll to position [16, 0]
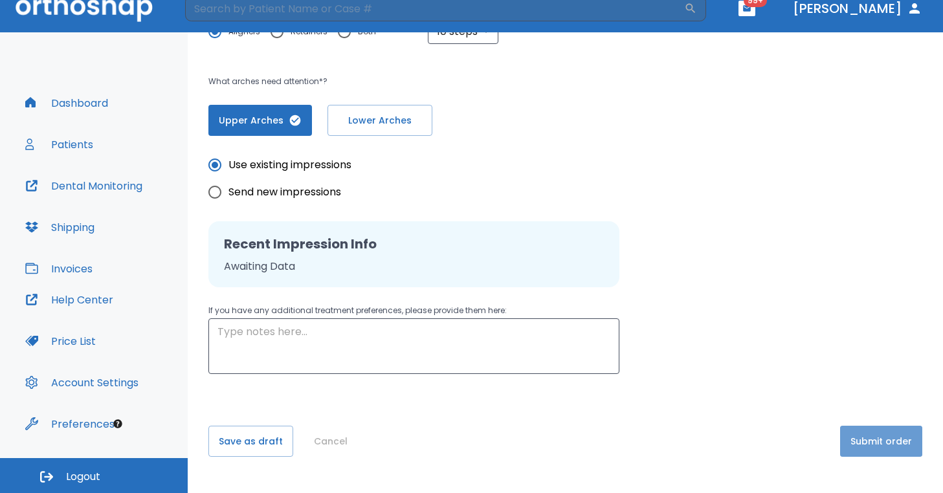
click at [853, 431] on button "Submit order" at bounding box center [881, 441] width 82 height 31
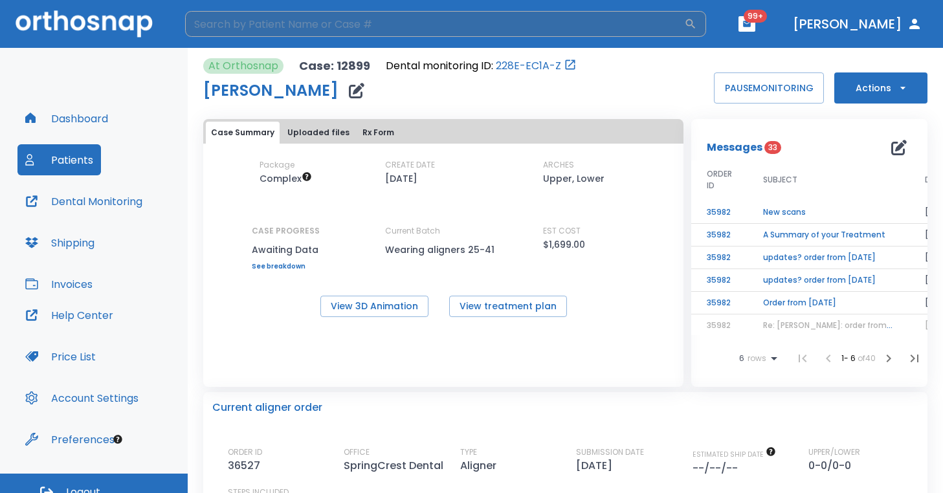
click at [291, 27] on input "search" at bounding box center [434, 24] width 499 height 26
click at [80, 154] on button "Patients" at bounding box center [59, 159] width 84 height 31
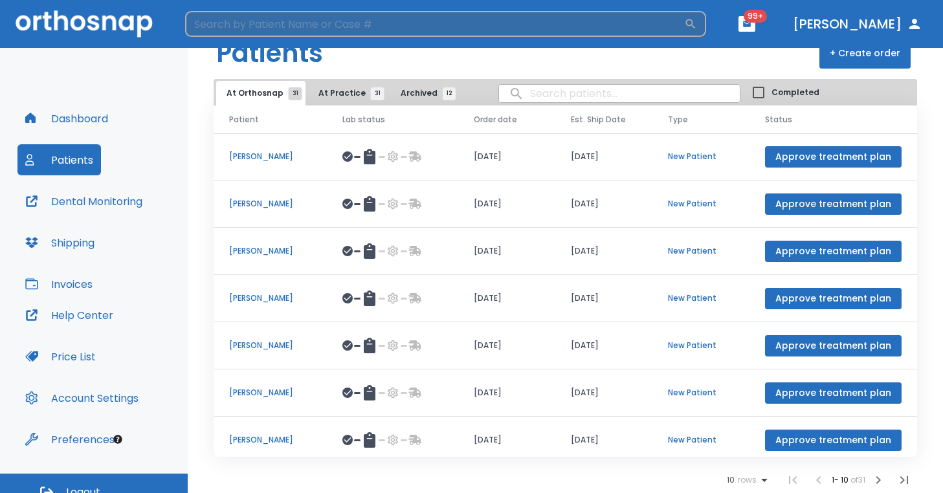
click at [306, 23] on input "search" at bounding box center [434, 24] width 499 height 26
type input "julia"
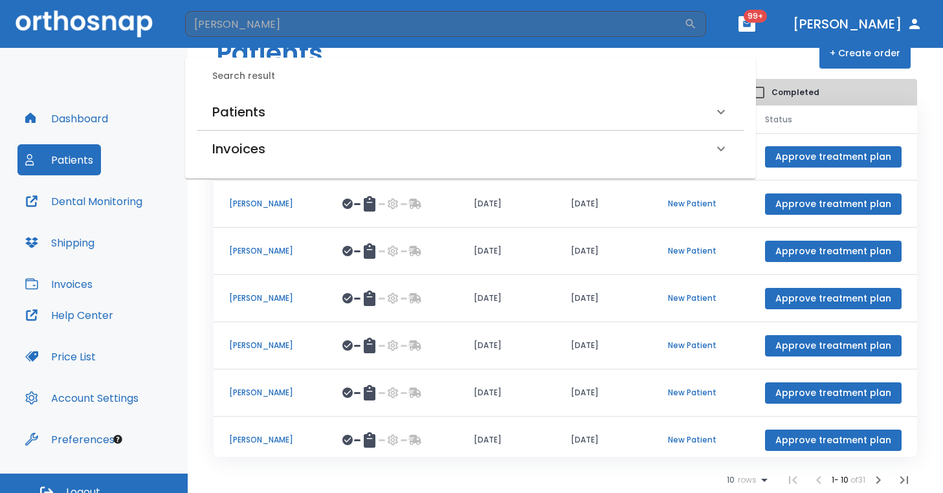
click at [244, 115] on h6 "Patients" at bounding box center [238, 112] width 53 height 21
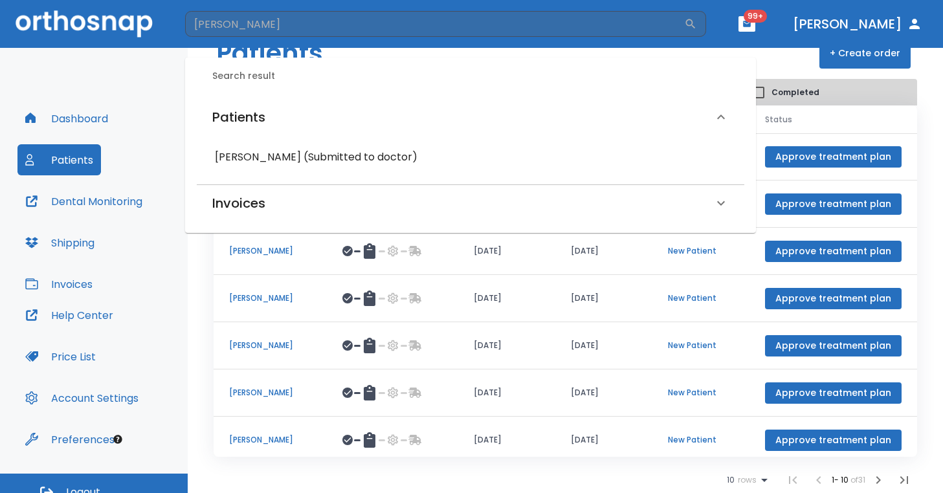
click at [266, 152] on h6 "Julia Jude (Submitted to doctor)" at bounding box center [470, 157] width 511 height 18
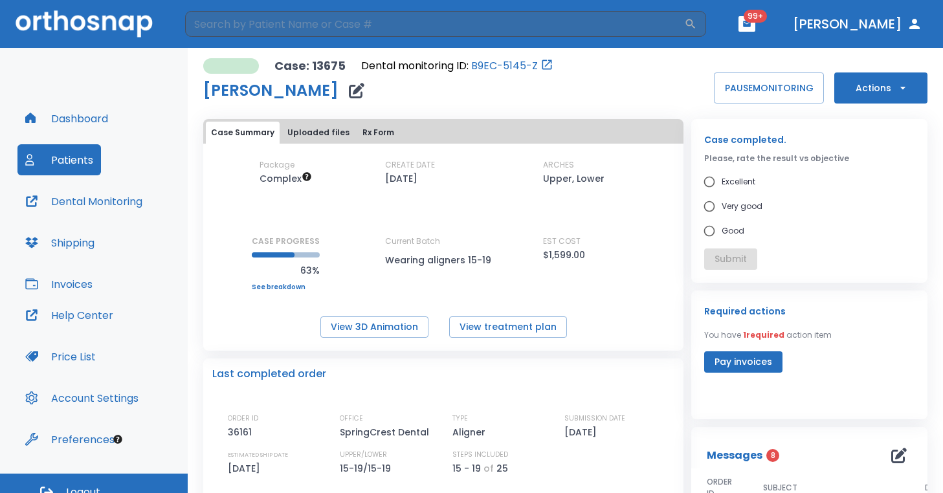
click at [910, 86] on button "Actions" at bounding box center [880, 88] width 93 height 31
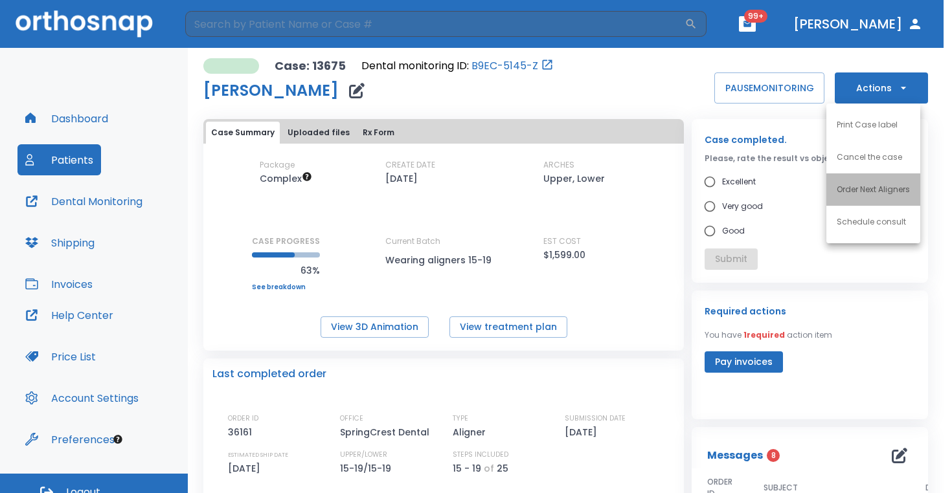
click at [876, 186] on p "Order Next Aligners" at bounding box center [872, 190] width 73 height 12
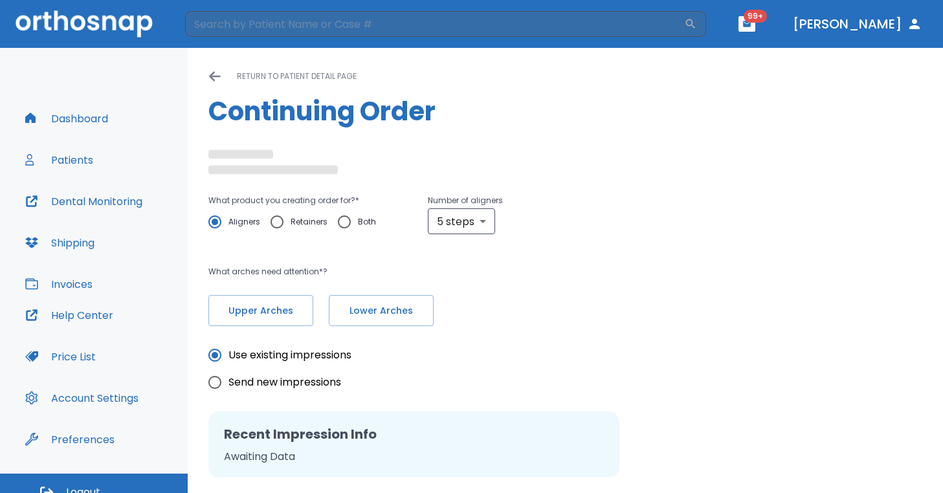
radio input "false"
radio input "true"
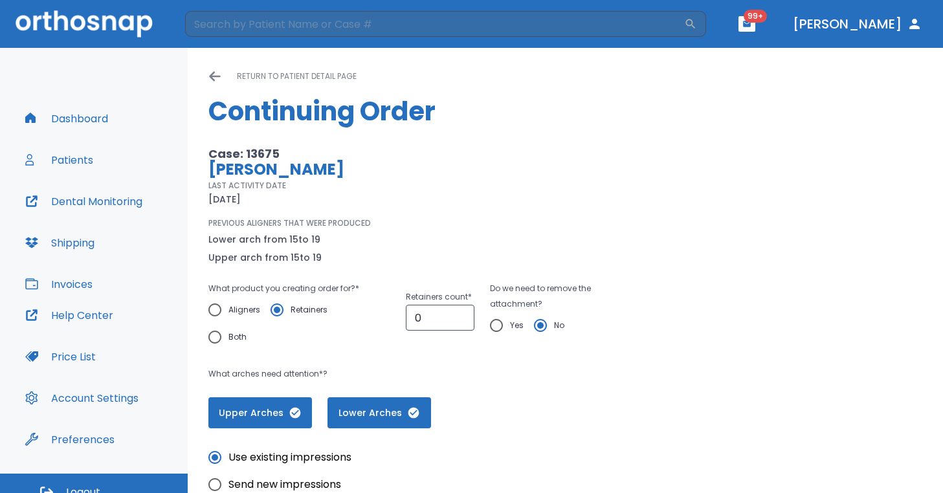
click at [486, 223] on div "PREVIOUS ALIGNERS THAT WERE PRODUCED Lower arch from 15 to 19 Upper arch from 1…" at bounding box center [416, 242] width 416 height 48
click at [212, 77] on icon at bounding box center [214, 77] width 11 height 10
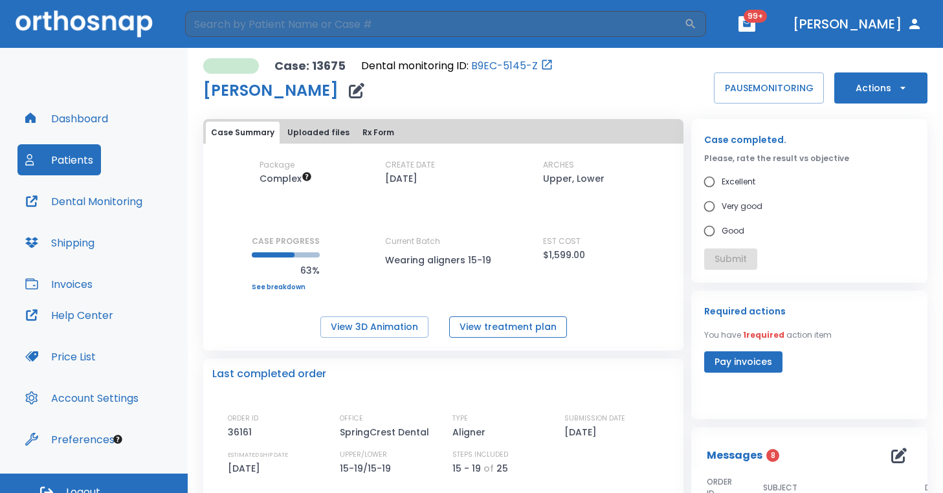
click at [488, 334] on button "View treatment plan" at bounding box center [508, 327] width 118 height 21
click at [899, 95] on button "Actions" at bounding box center [880, 88] width 93 height 31
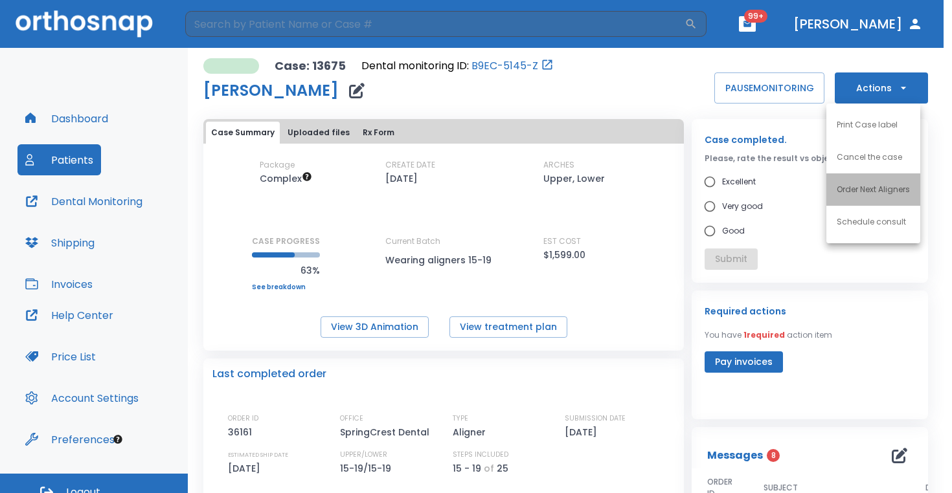
click at [895, 192] on p "Order Next Aligners" at bounding box center [872, 190] width 73 height 12
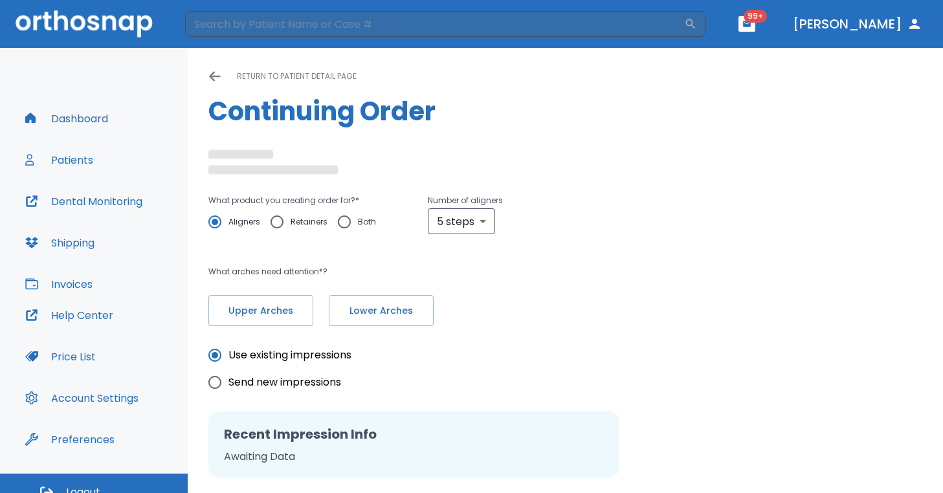
radio input "false"
radio input "true"
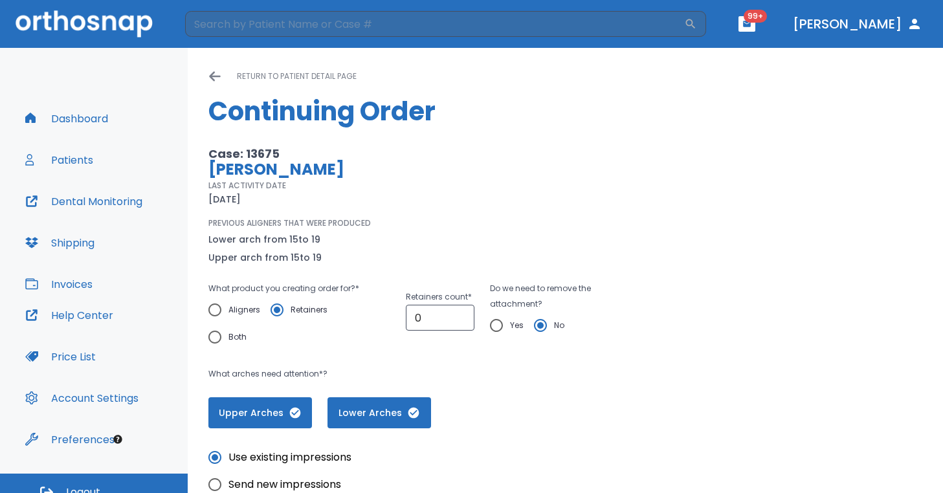
click at [218, 314] on input "Aligners" at bounding box center [214, 309] width 27 height 27
radio input "true"
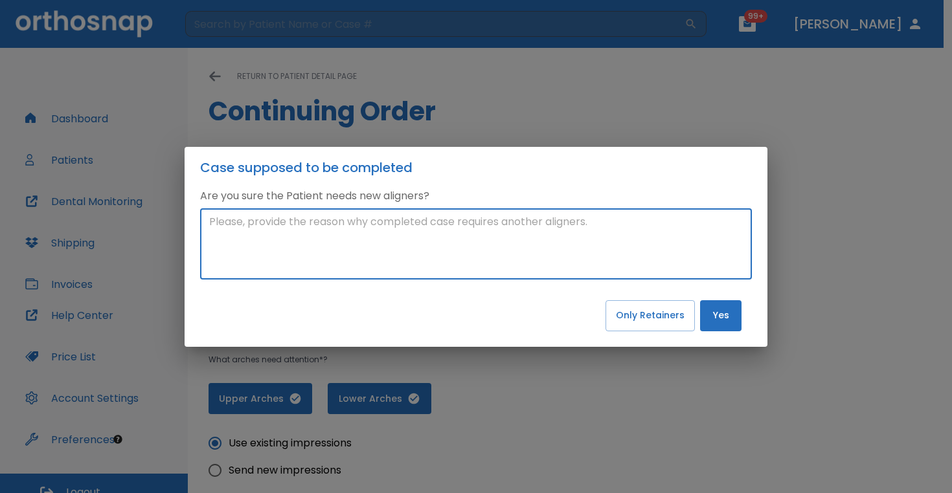
click at [476, 255] on textarea at bounding box center [475, 244] width 533 height 60
type textarea "treatment plan states that there are more aligners than only 19. ? please clari…"
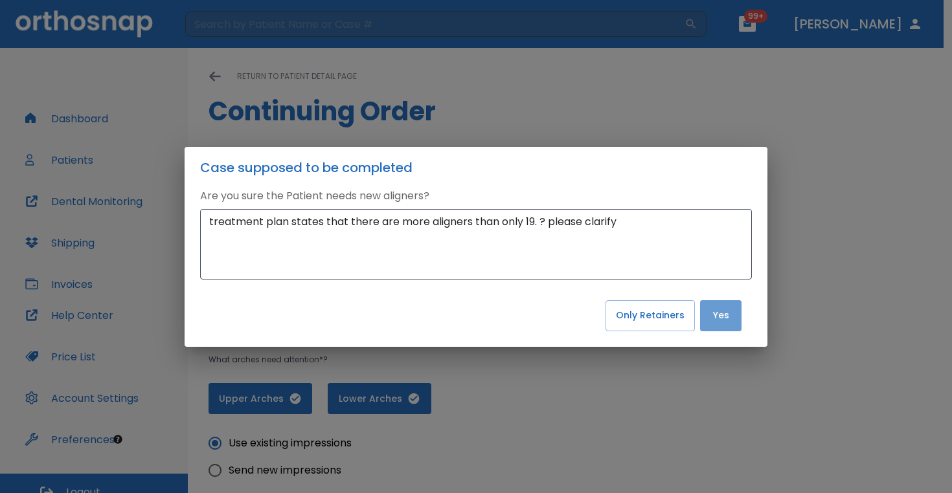
click at [724, 320] on button "Yes" at bounding box center [720, 315] width 41 height 31
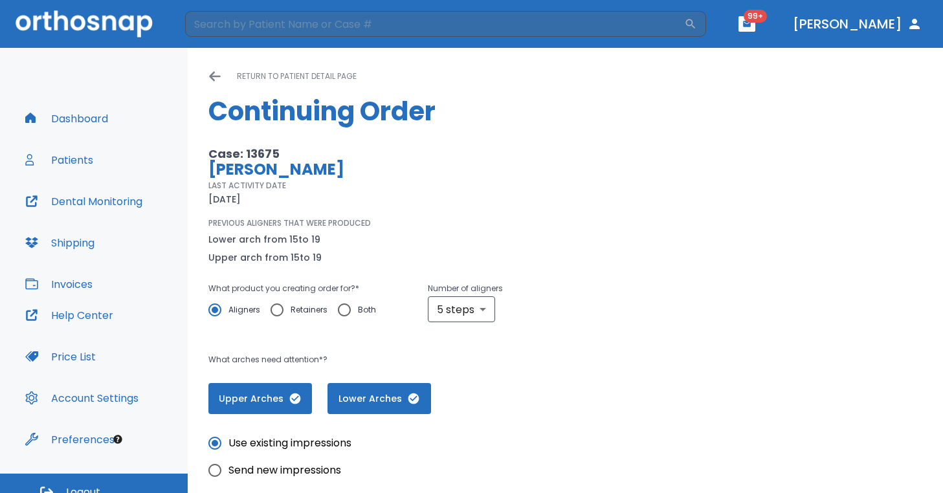
click at [218, 78] on icon at bounding box center [214, 76] width 13 height 13
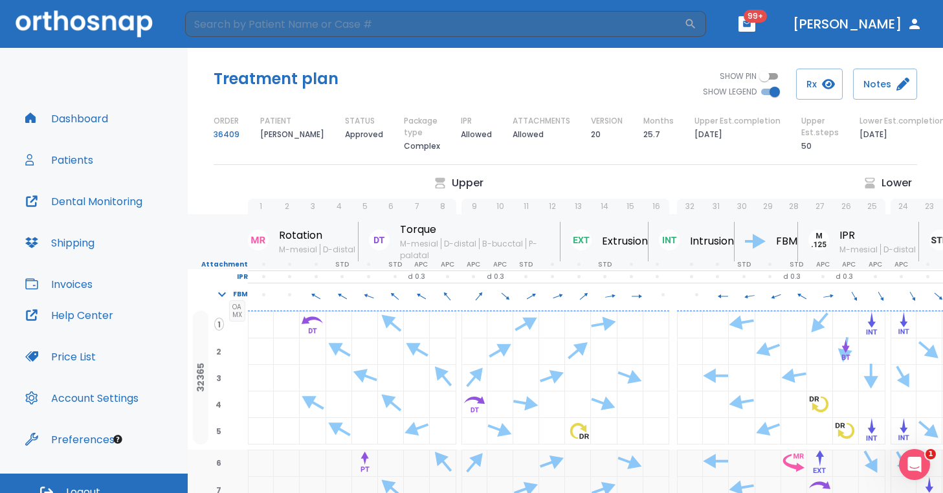
scroll to position [0, 41]
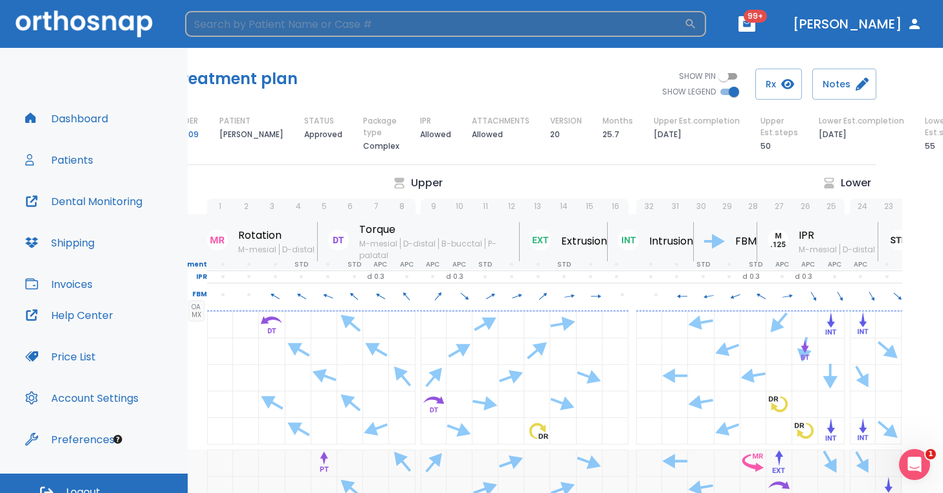
click at [350, 21] on input "search" at bounding box center [434, 24] width 499 height 26
type input "david hamilton"
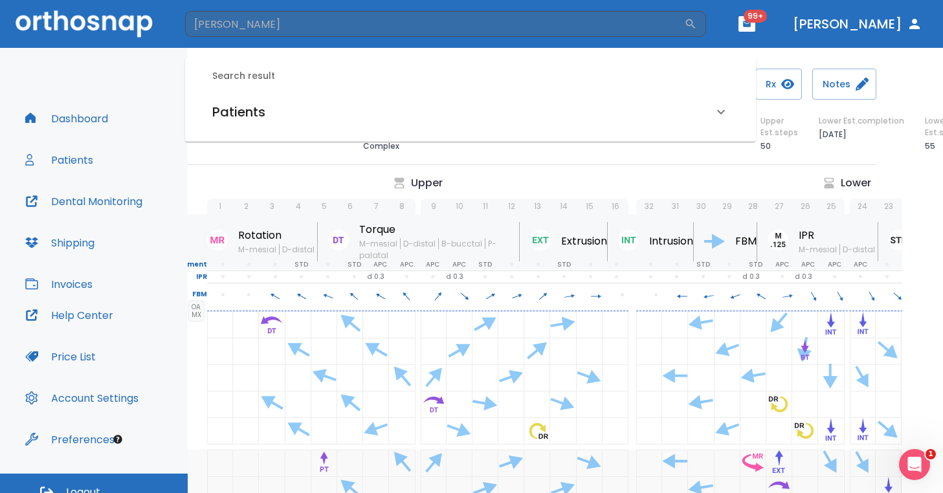
click at [260, 111] on h6 "Patients" at bounding box center [238, 112] width 53 height 21
click at [278, 152] on h6 "David Hamilton (Processing in lab)" at bounding box center [470, 157] width 511 height 18
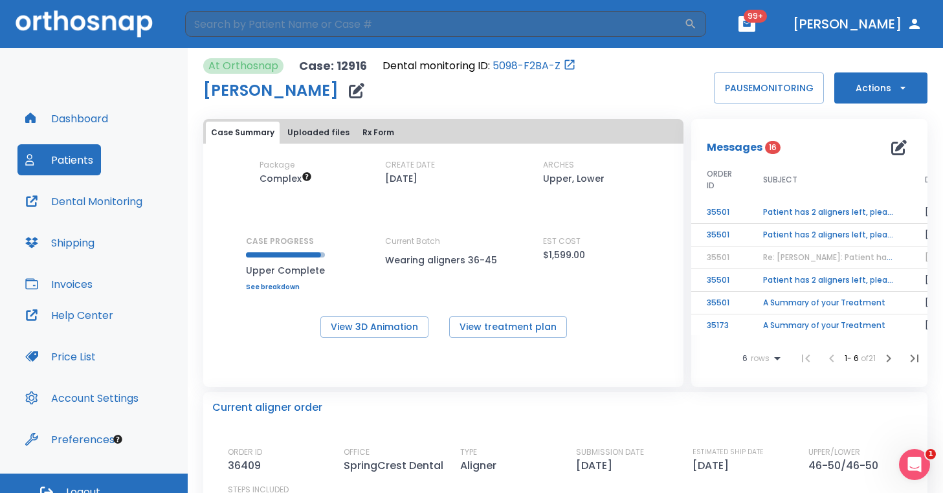
click at [897, 89] on icon "button" at bounding box center [903, 88] width 13 height 13
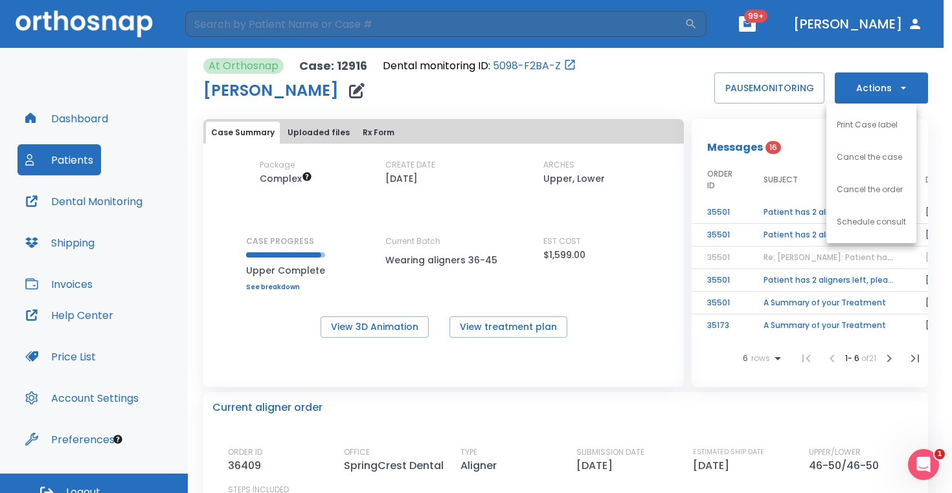
click at [592, 420] on div at bounding box center [476, 246] width 952 height 493
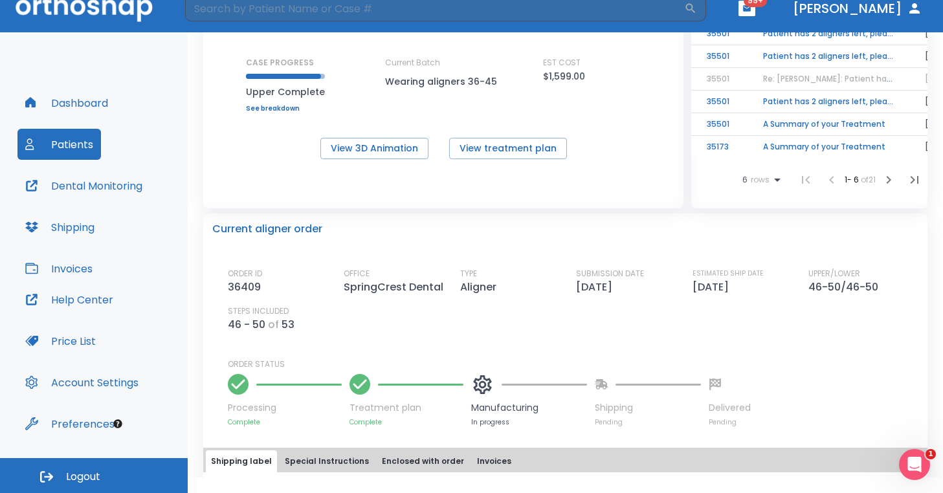
scroll to position [213, 0]
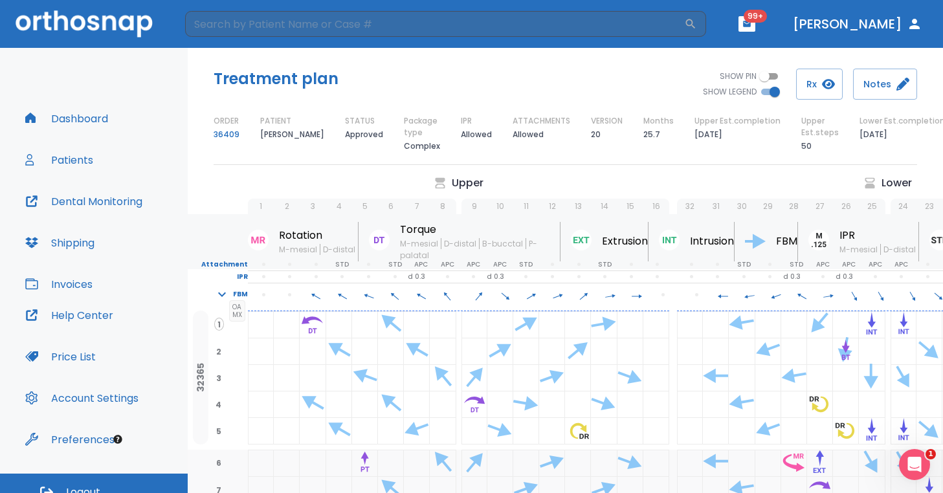
scroll to position [0, 41]
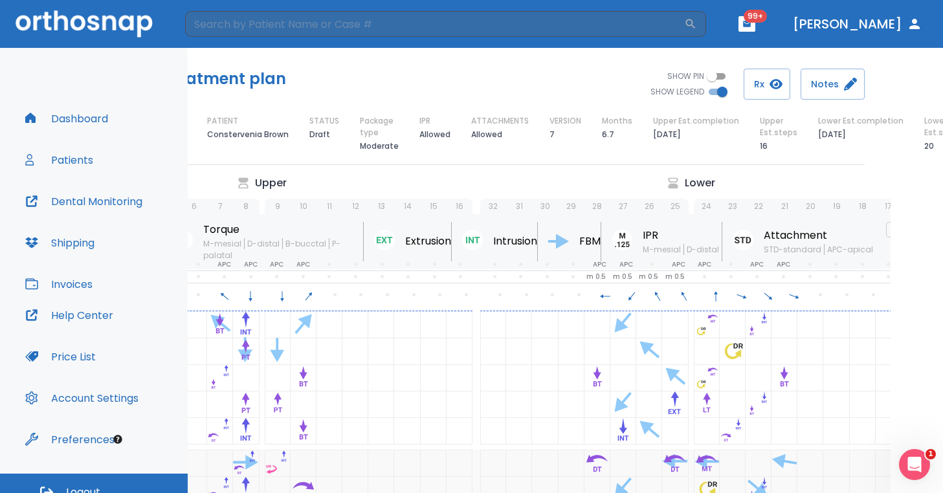
scroll to position [0, 147]
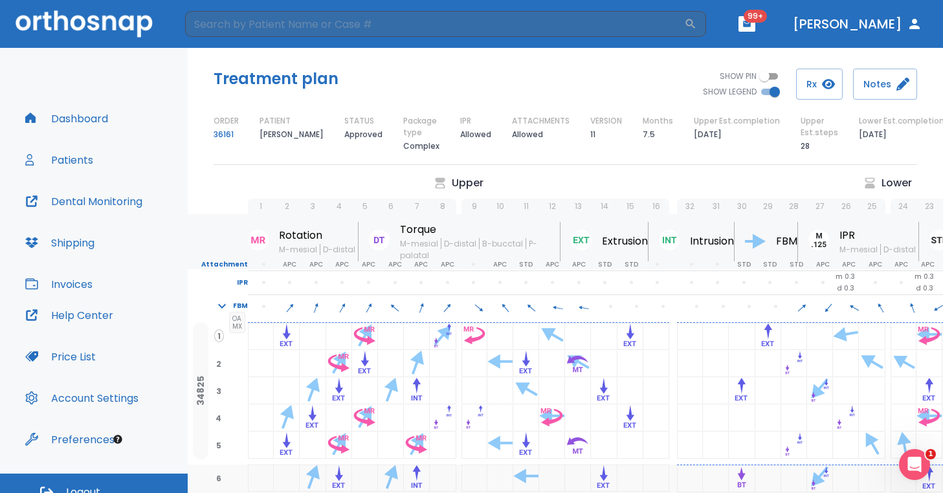
scroll to position [0, 21]
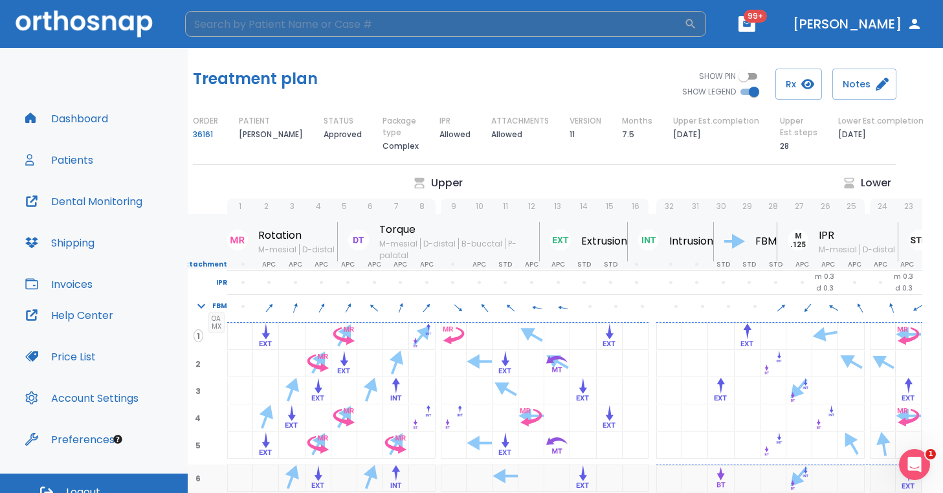
click at [247, 35] on input "search" at bounding box center [434, 24] width 499 height 26
type input "corey"
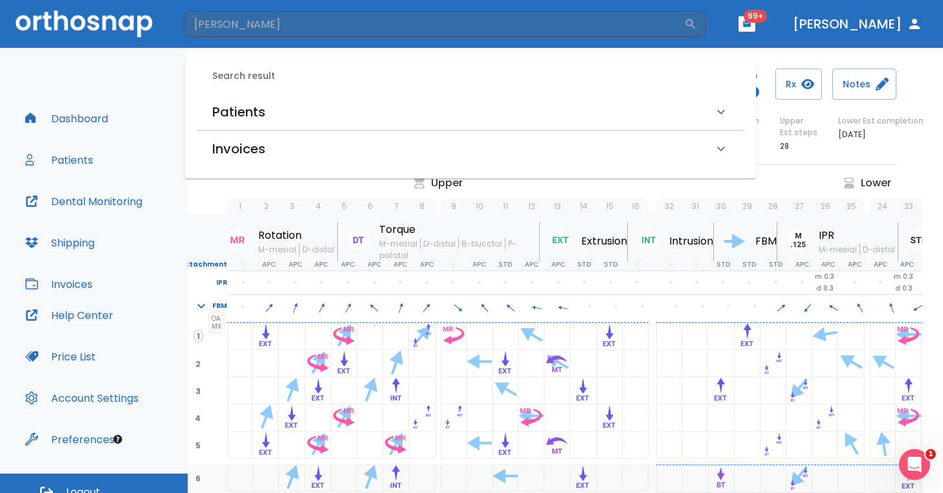
click at [249, 111] on h6 "Patients" at bounding box center [238, 112] width 53 height 21
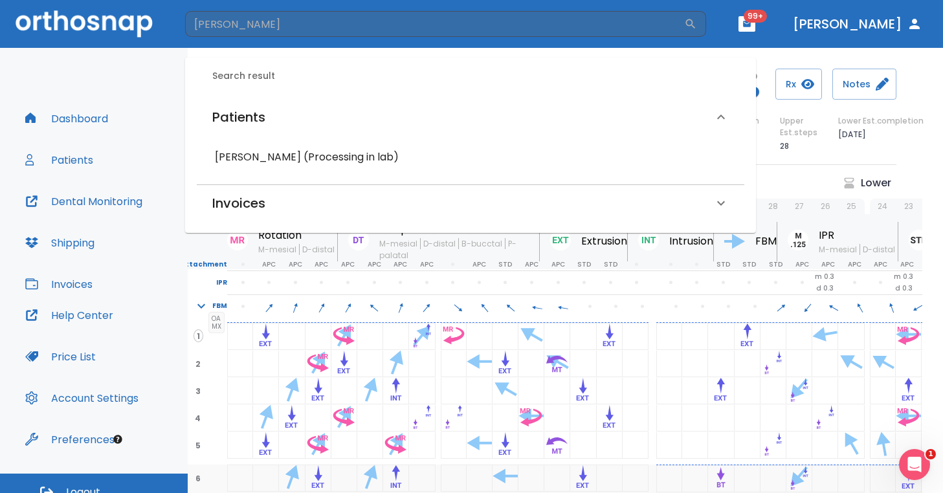
click at [261, 155] on h6 "Corey Trimble (Processing in lab)" at bounding box center [470, 157] width 511 height 18
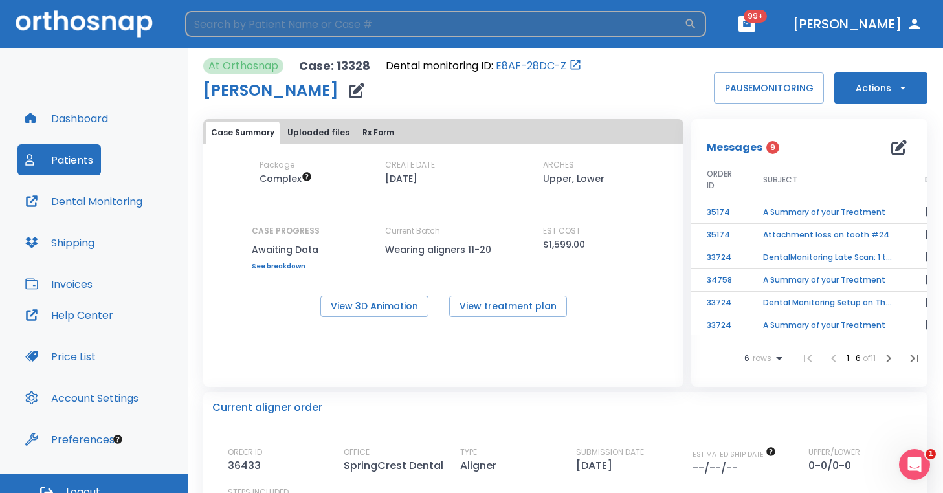
click at [302, 34] on input "search" at bounding box center [434, 24] width 499 height 26
type input "jamerson"
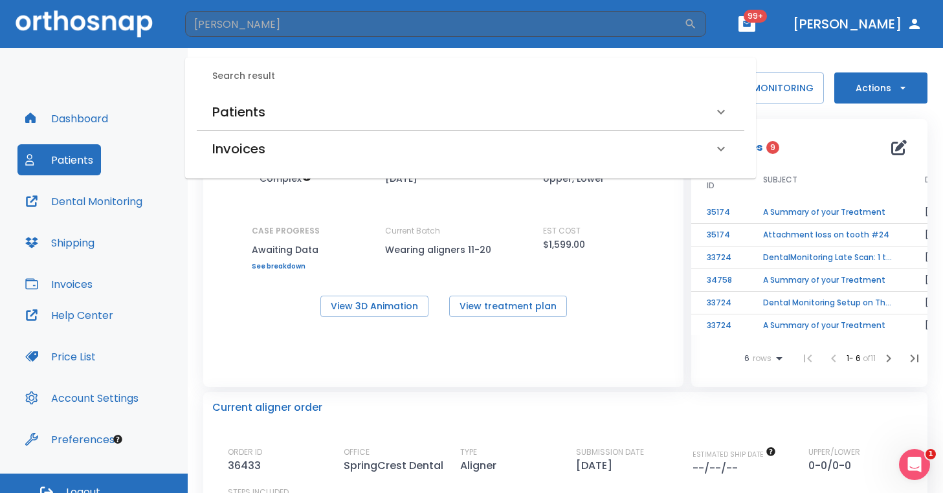
click at [254, 102] on h6 "Patients" at bounding box center [238, 112] width 53 height 21
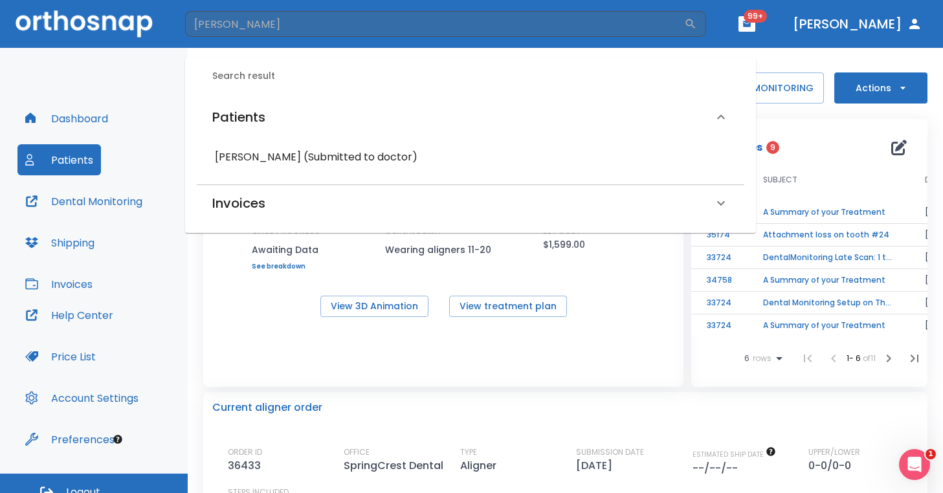
click at [263, 151] on h6 "Jamerson Miller (Submitted to doctor)" at bounding box center [470, 157] width 511 height 18
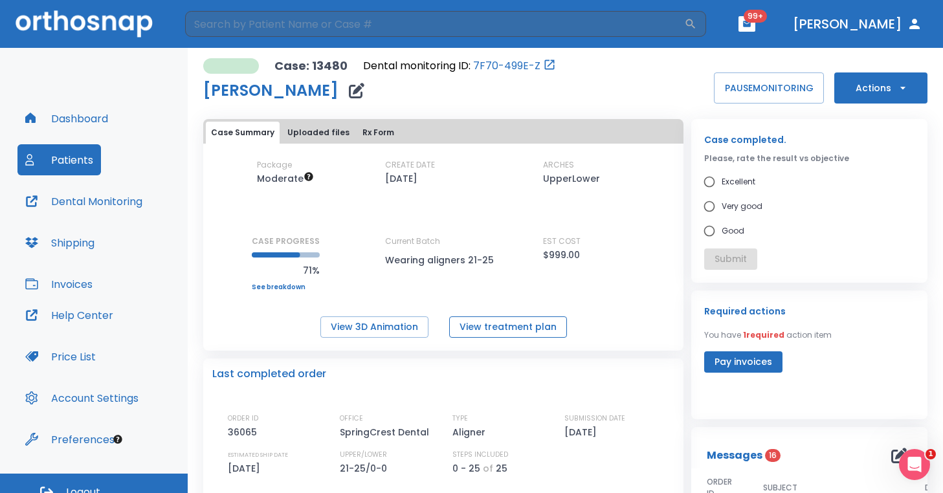
click at [489, 324] on button "View treatment plan" at bounding box center [508, 327] width 118 height 21
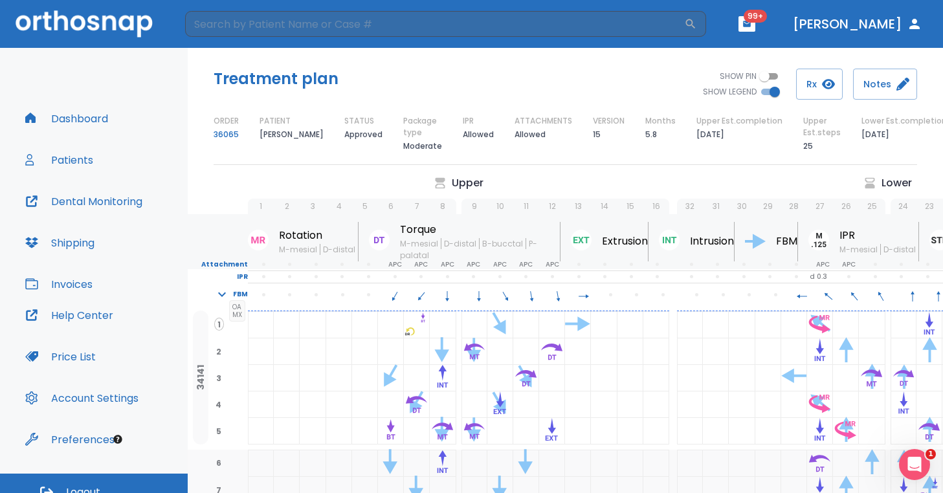
scroll to position [0, 46]
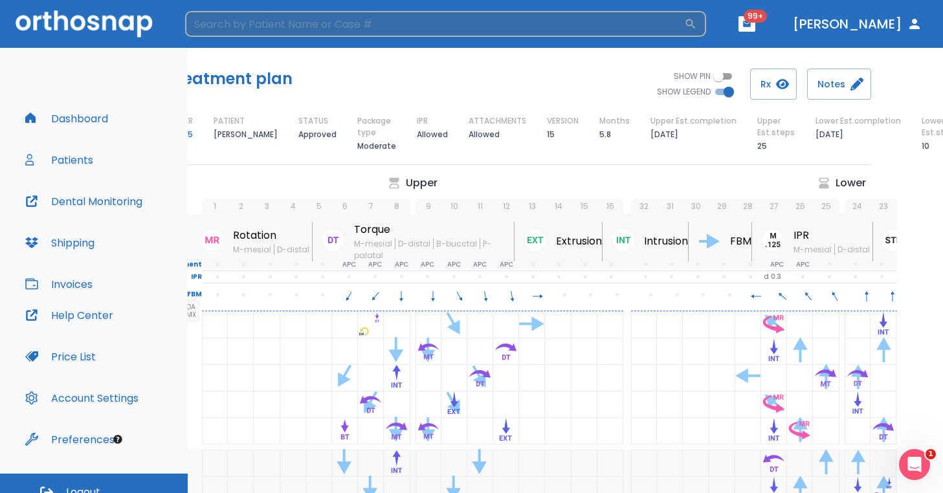
click at [271, 32] on input "search" at bounding box center [434, 24] width 499 height 26
type input "[PERSON_NAME]"
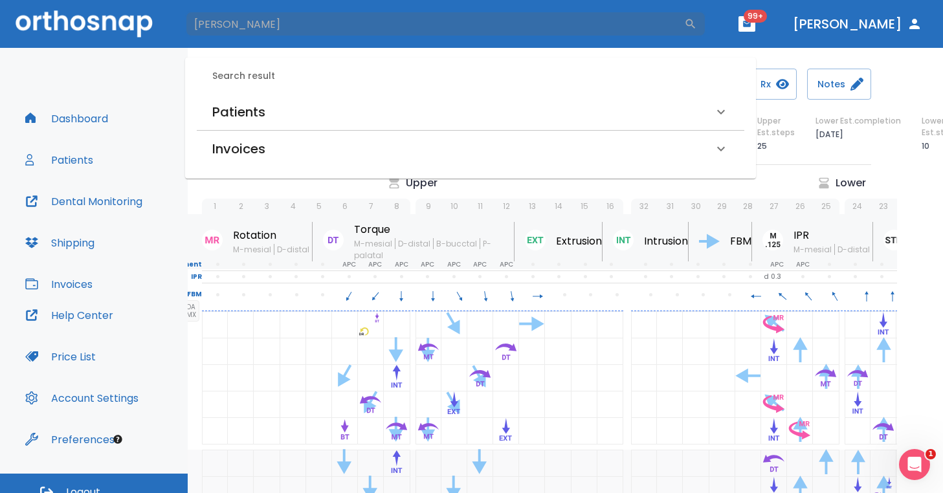
click at [234, 111] on h6 "Patients" at bounding box center [238, 112] width 53 height 21
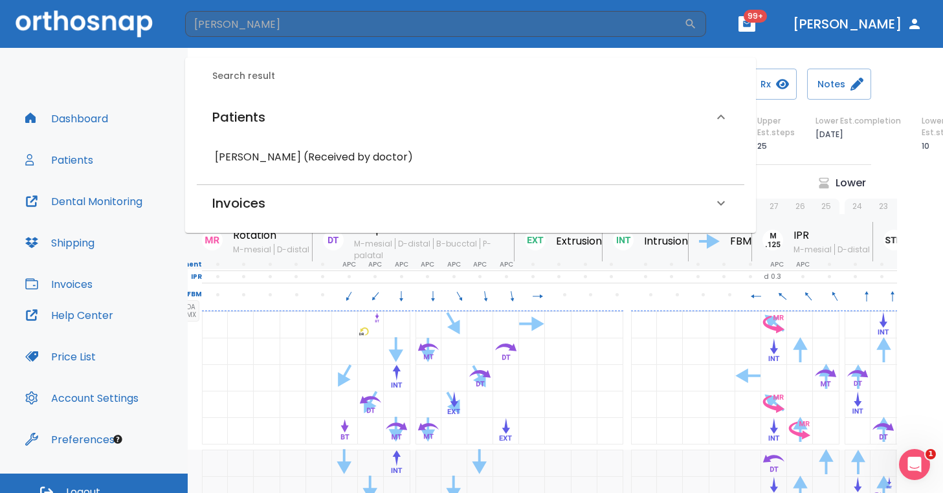
click at [243, 166] on div "Natoshia Culpepper (Received by doctor)" at bounding box center [470, 157] width 527 height 23
click at [243, 156] on h6 "Natoshia Culpepper (Received by doctor)" at bounding box center [470, 157] width 511 height 18
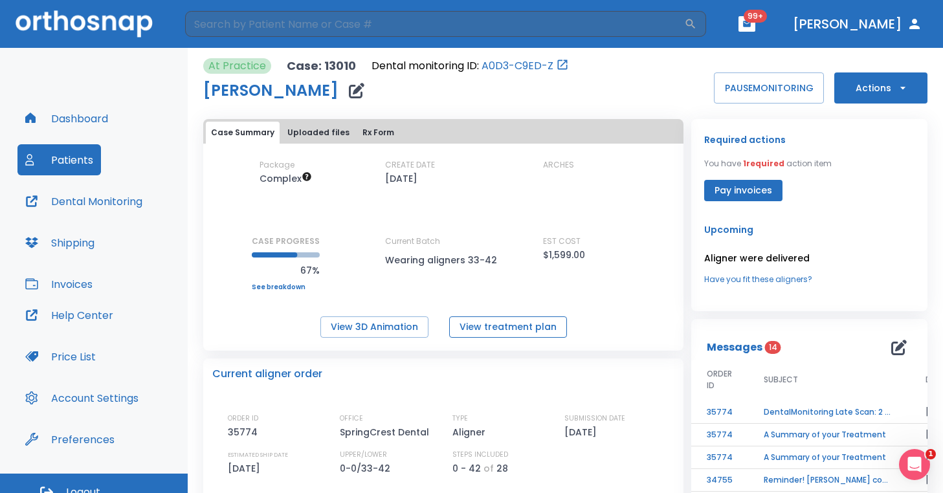
click at [515, 332] on button "View treatment plan" at bounding box center [508, 327] width 118 height 21
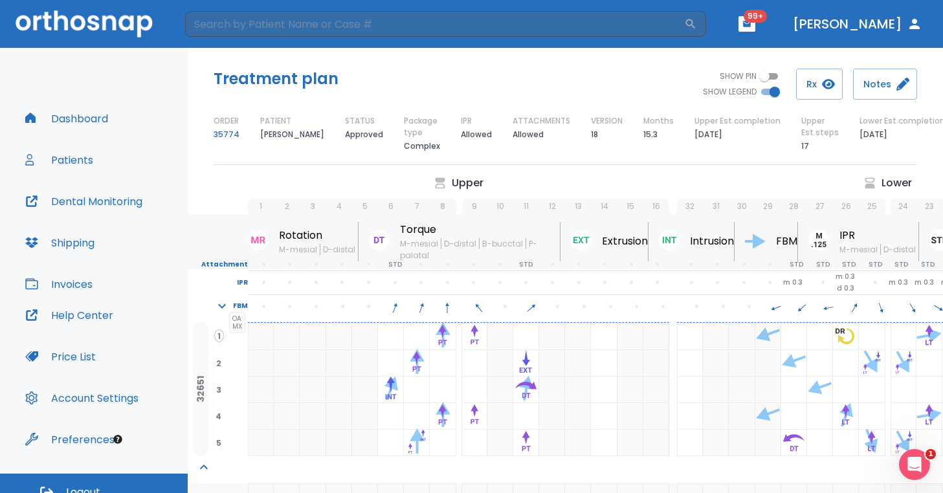
scroll to position [0, 60]
